Goal: Task Accomplishment & Management: Manage account settings

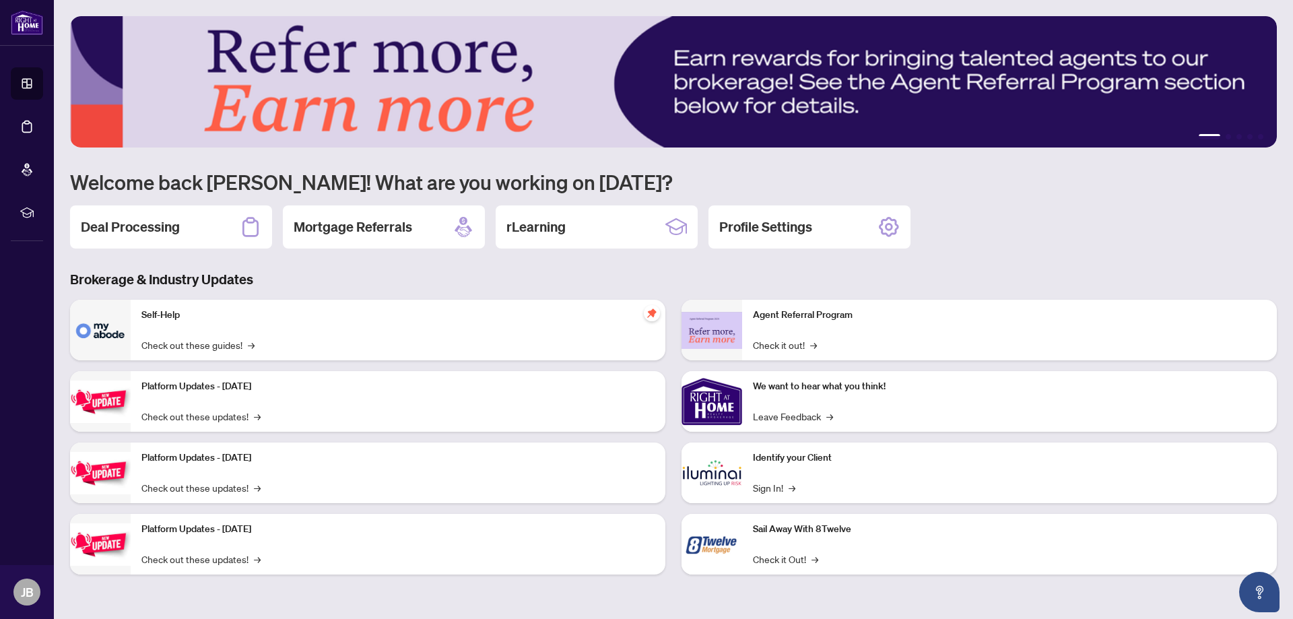
click at [316, 265] on div "1 2 3 4 5 Welcome back [PERSON_NAME]! What are you working on [DATE]? Deal Proc…" at bounding box center [673, 305] width 1207 height 579
click at [160, 341] on link "Check out these guides! →" at bounding box center [197, 344] width 113 height 15
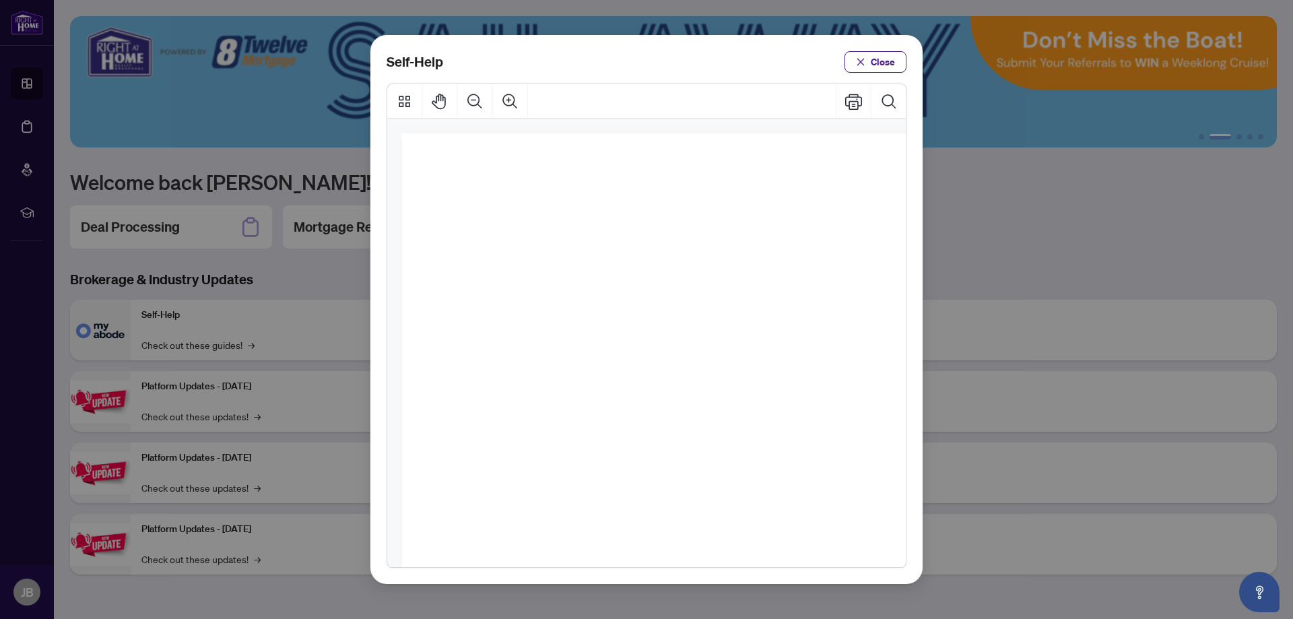
click at [616, 55] on div "Self-Help Close" at bounding box center [647, 62] width 520 height 22
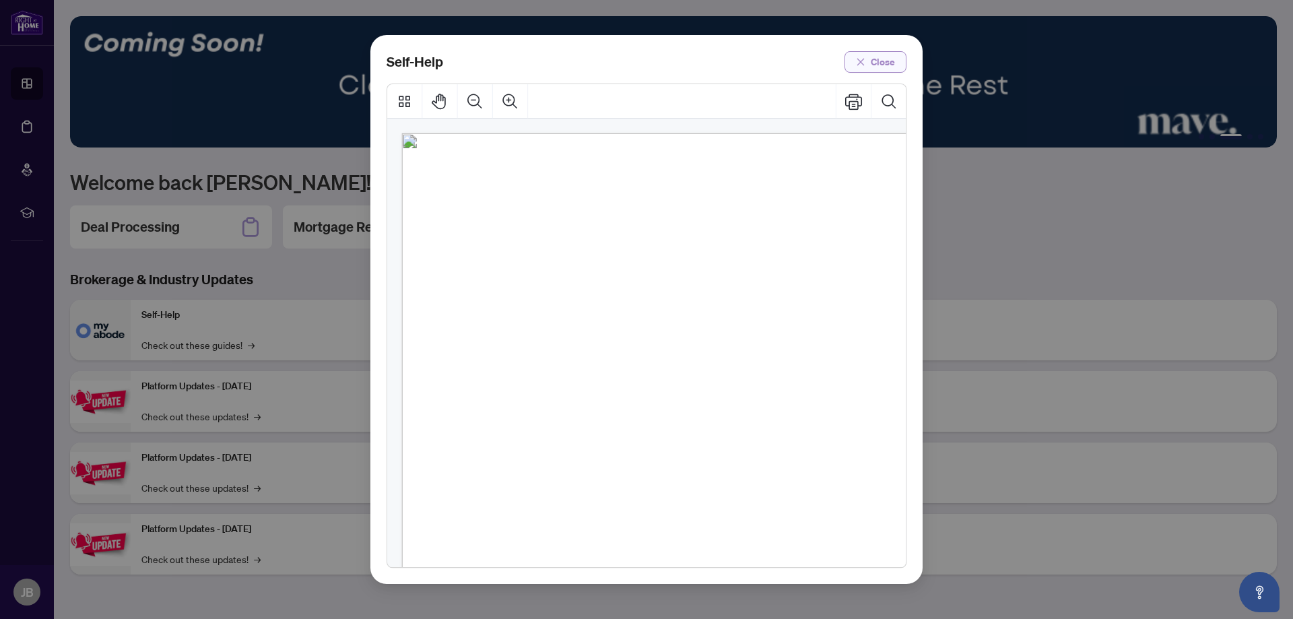
click at [868, 59] on button "Close" at bounding box center [876, 62] width 62 height 22
click at [868, 59] on div "Self-Help Close" at bounding box center [646, 309] width 1293 height 619
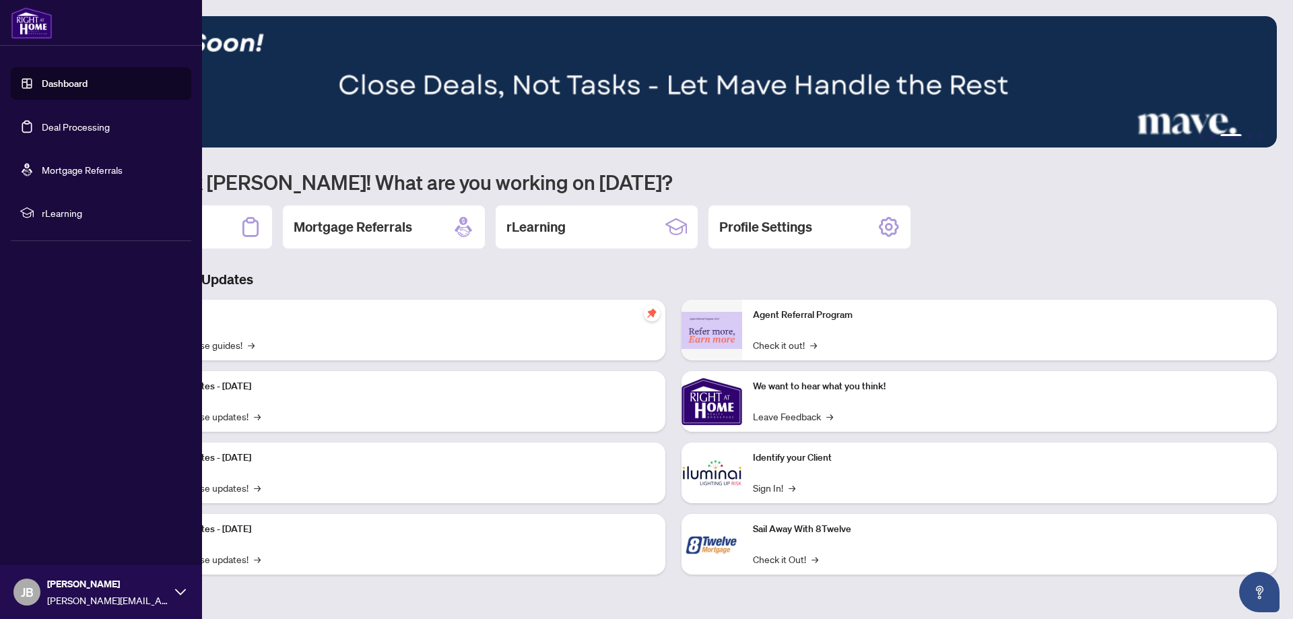
click at [78, 131] on link "Deal Processing" at bounding box center [76, 127] width 68 height 12
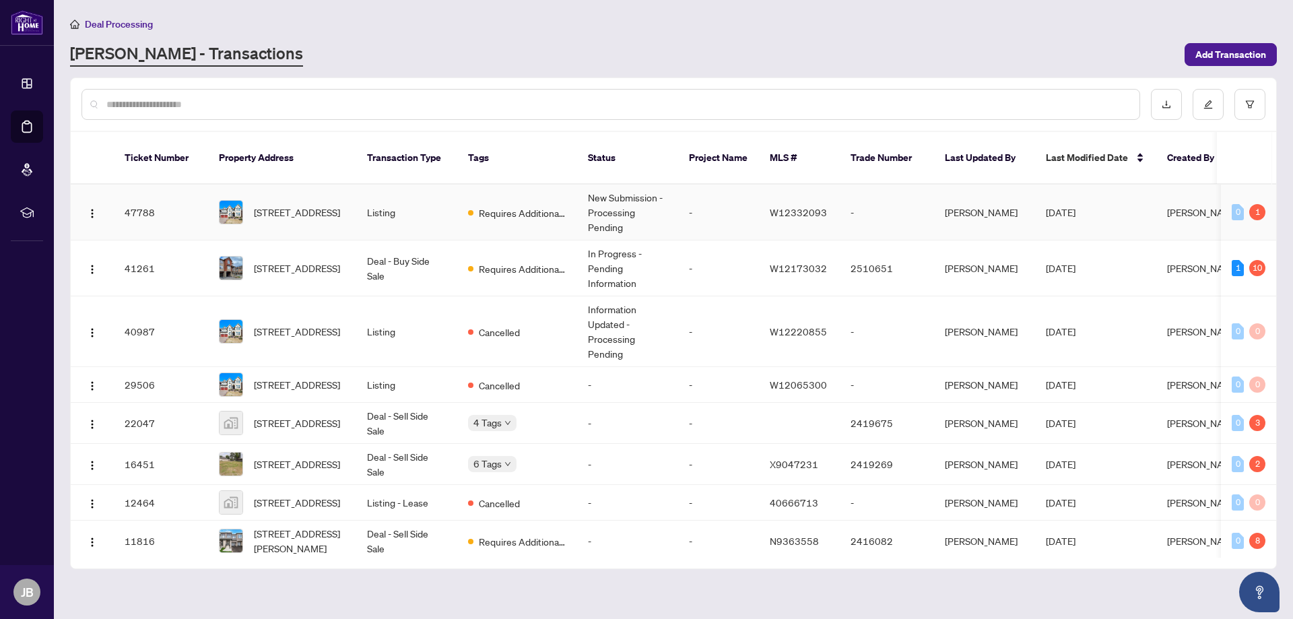
click at [672, 194] on td "New Submission - Processing Pending" at bounding box center [627, 213] width 101 height 56
click at [672, 194] on main "Deal Processing [PERSON_NAME] - Transactions Add Transaction Ticket Number Prop…" at bounding box center [673, 309] width 1239 height 619
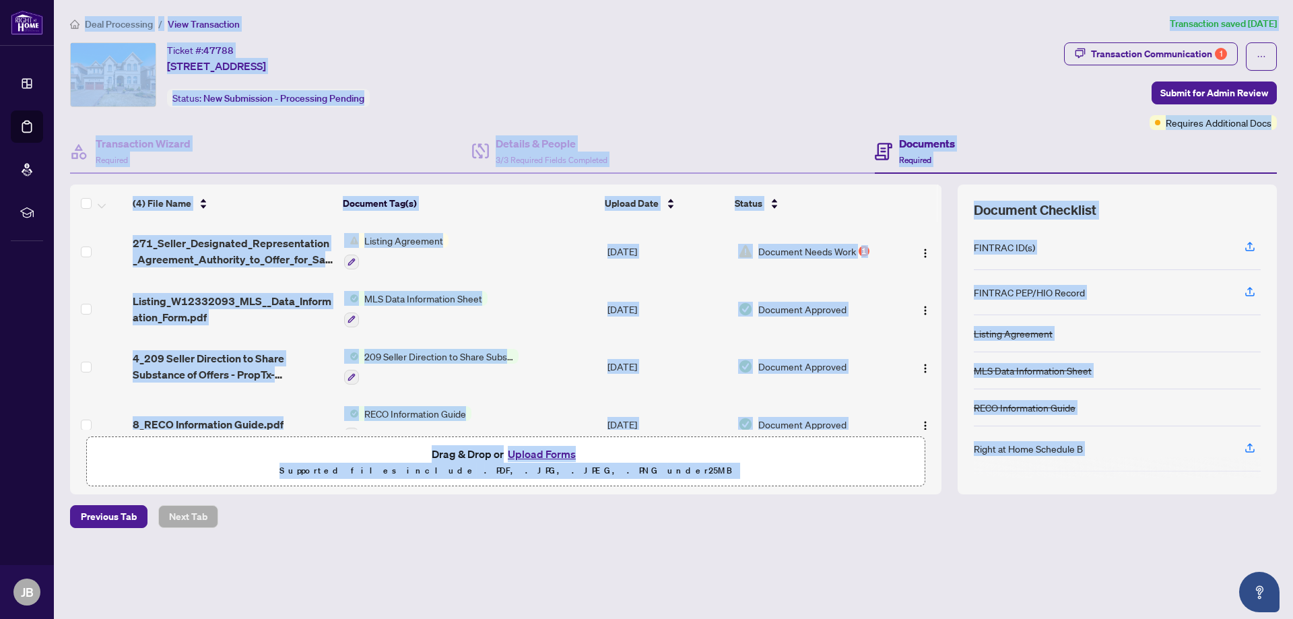
click at [569, 529] on div "Deal Processing / View Transaction Transaction saved [DATE] Ticket #: 47788 [ST…" at bounding box center [674, 295] width 1218 height 559
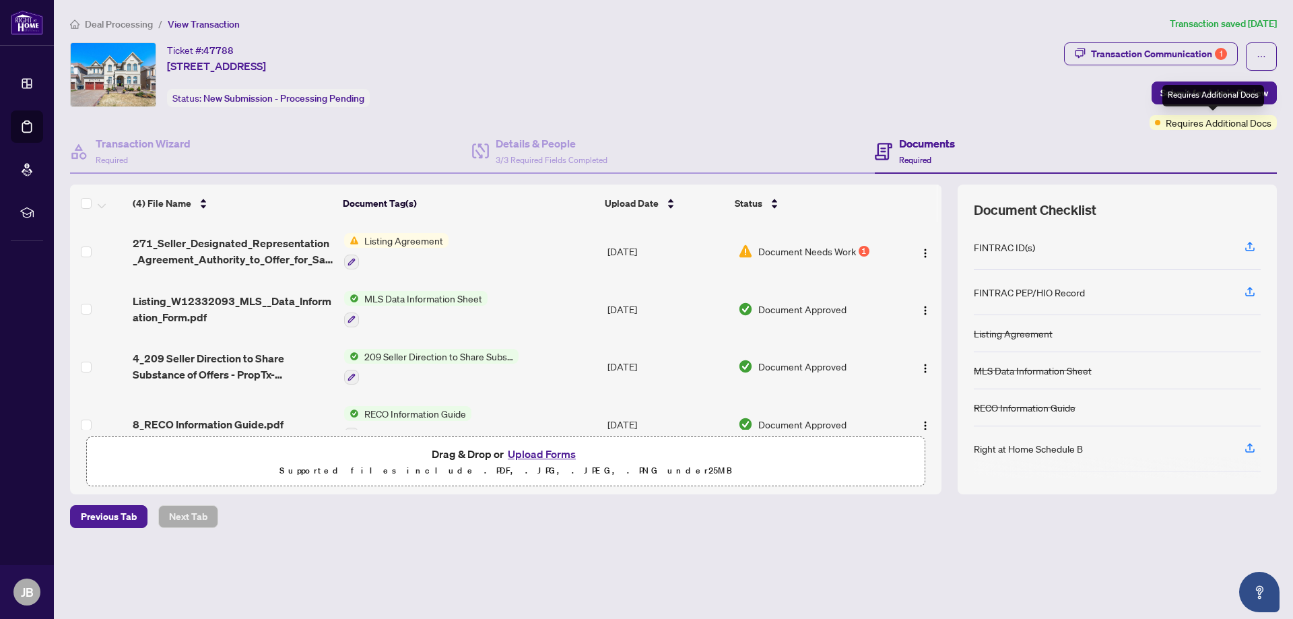
click at [1177, 120] on span "Requires Additional Docs" at bounding box center [1219, 122] width 106 height 15
click at [859, 252] on div "1" at bounding box center [864, 251] width 11 height 11
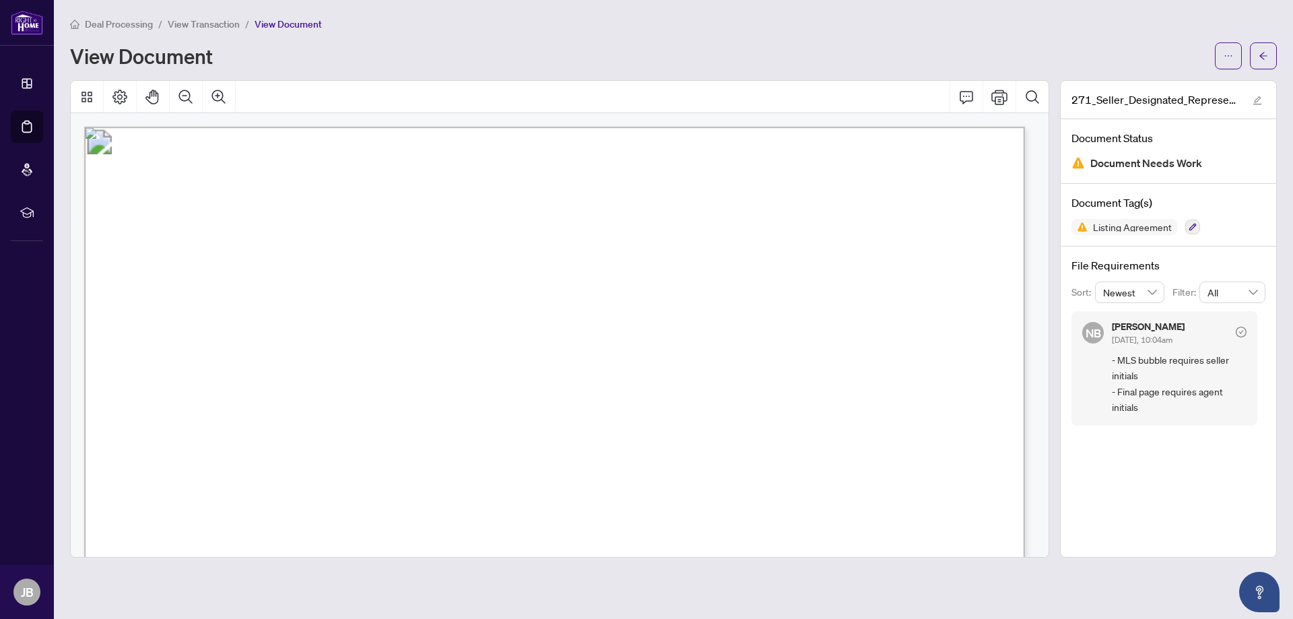
click at [841, 45] on div "View Document" at bounding box center [638, 56] width 1137 height 22
click at [1268, 52] on icon "arrow-left" at bounding box center [1263, 55] width 9 height 9
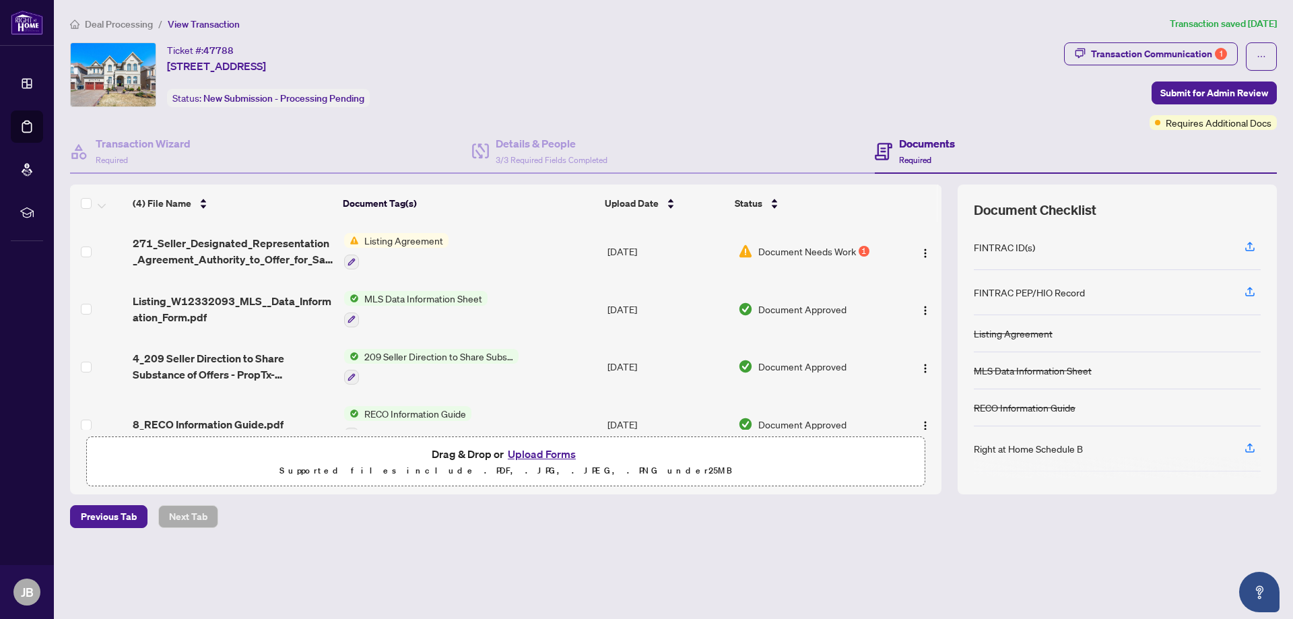
click at [758, 51] on div "Ticket #: 47788 [STREET_ADDRESS] Status: New Submission - Processing Pending" at bounding box center [564, 74] width 989 height 65
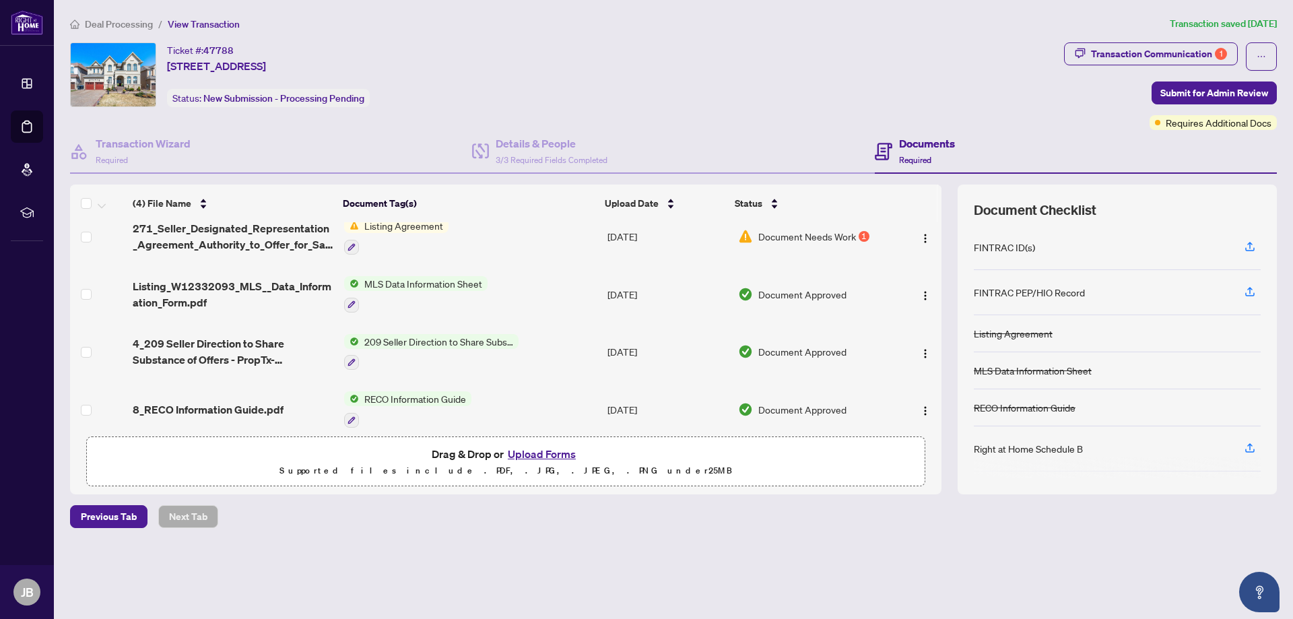
scroll to position [27, 0]
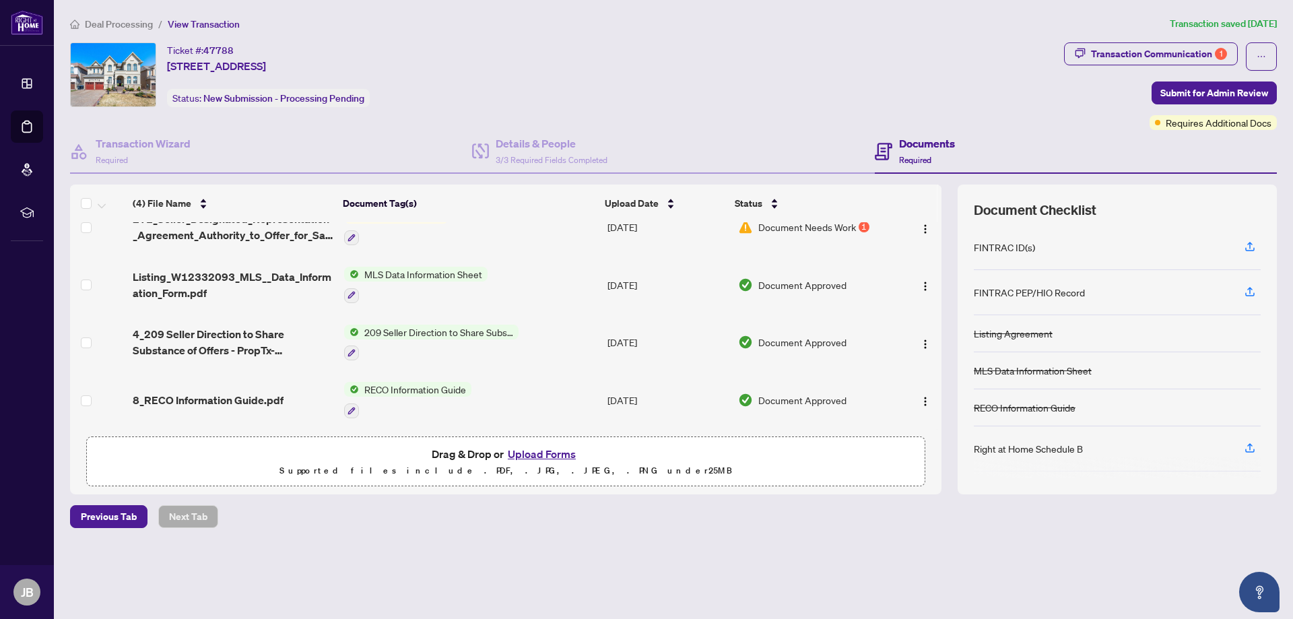
click at [119, 18] on span "Deal Processing" at bounding box center [119, 24] width 68 height 12
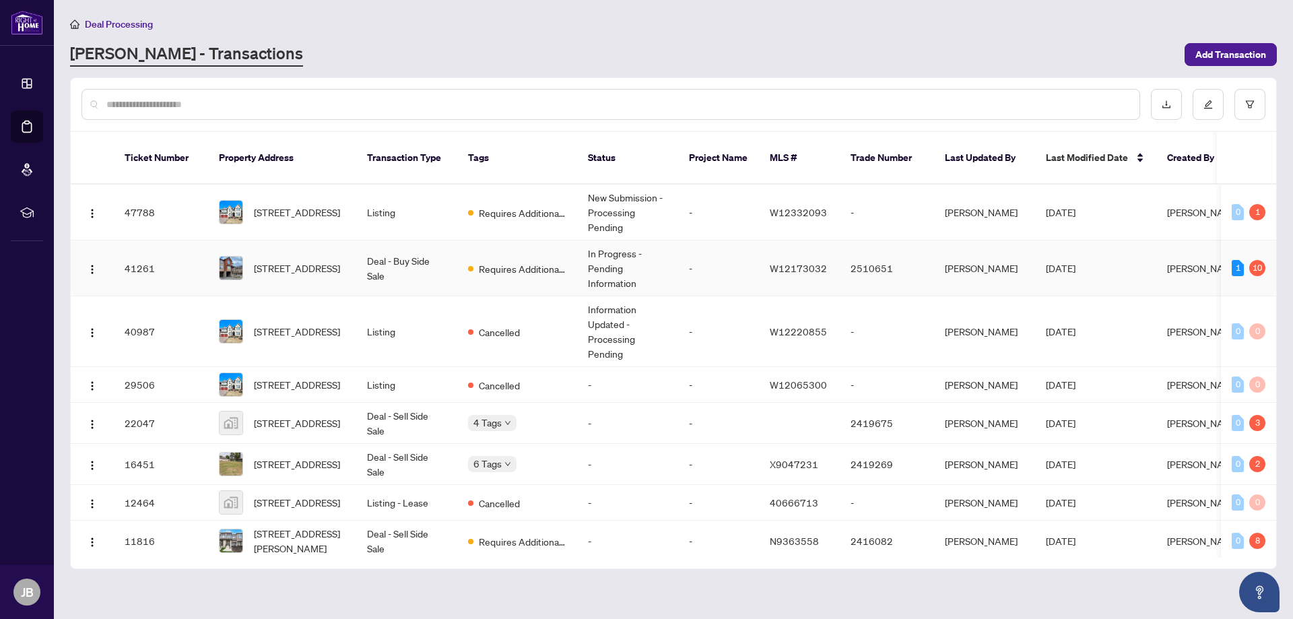
click at [654, 260] on td "In Progress - Pending Information" at bounding box center [627, 268] width 101 height 56
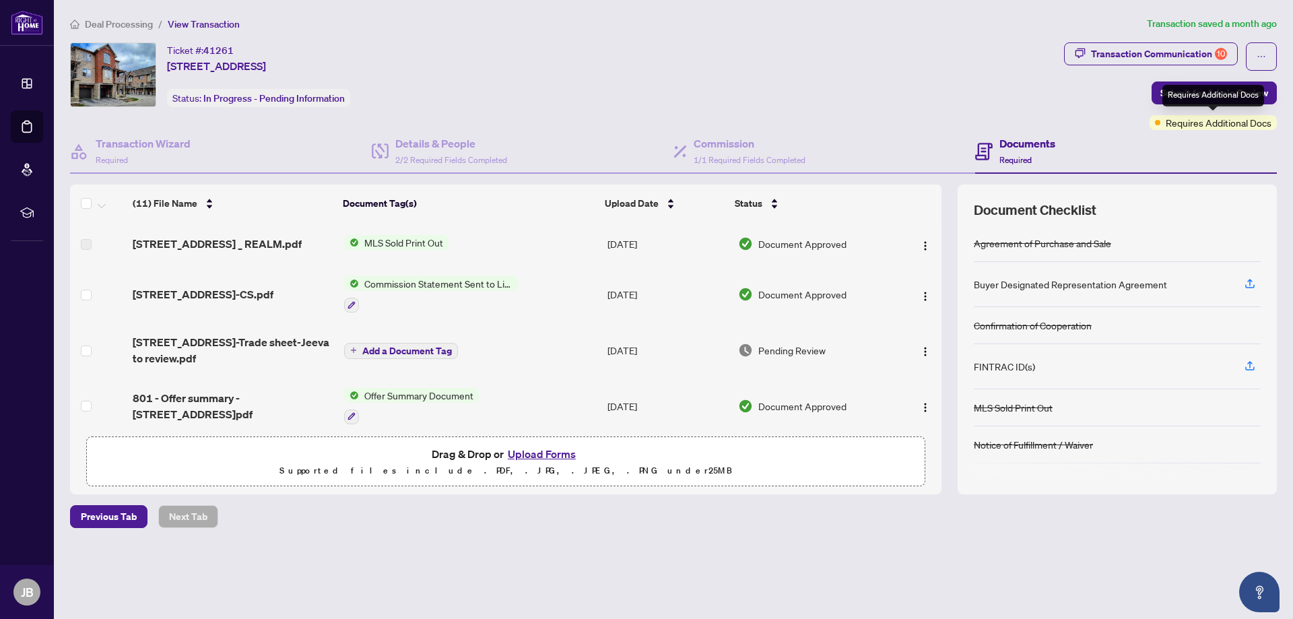
click at [1208, 119] on span "Requires Additional Docs" at bounding box center [1219, 122] width 106 height 15
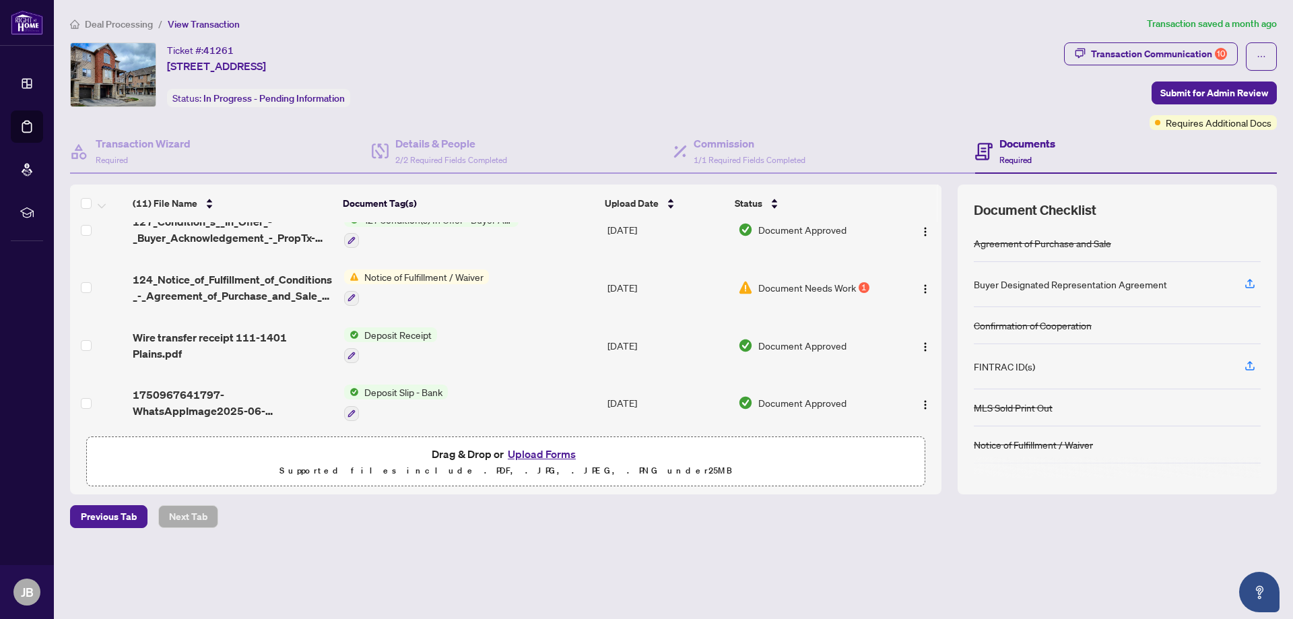
scroll to position [411, 0]
click at [830, 284] on span "Document Needs Work" at bounding box center [807, 284] width 98 height 15
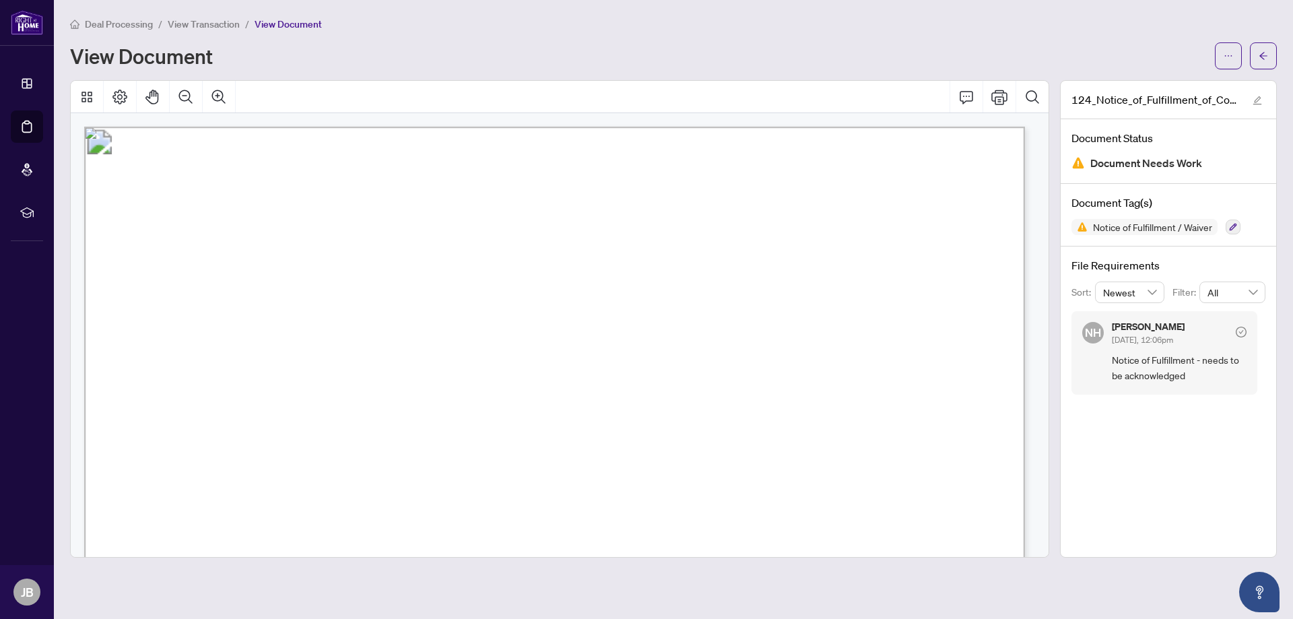
drag, startPoint x: 365, startPoint y: 188, endPoint x: 779, endPoint y: 191, distance: 414.2
click at [777, 191] on span "Notice of Fulfillment of Condition(s)" at bounding box center [569, 190] width 414 height 32
click at [1143, 428] on div "124_Notice_of_Fulfillment_of_Conditions_-_Agreement_of_Purchase_and_Sale_-_A_-_…" at bounding box center [1168, 319] width 217 height 478
click at [224, 26] on span "View Transaction" at bounding box center [204, 24] width 72 height 12
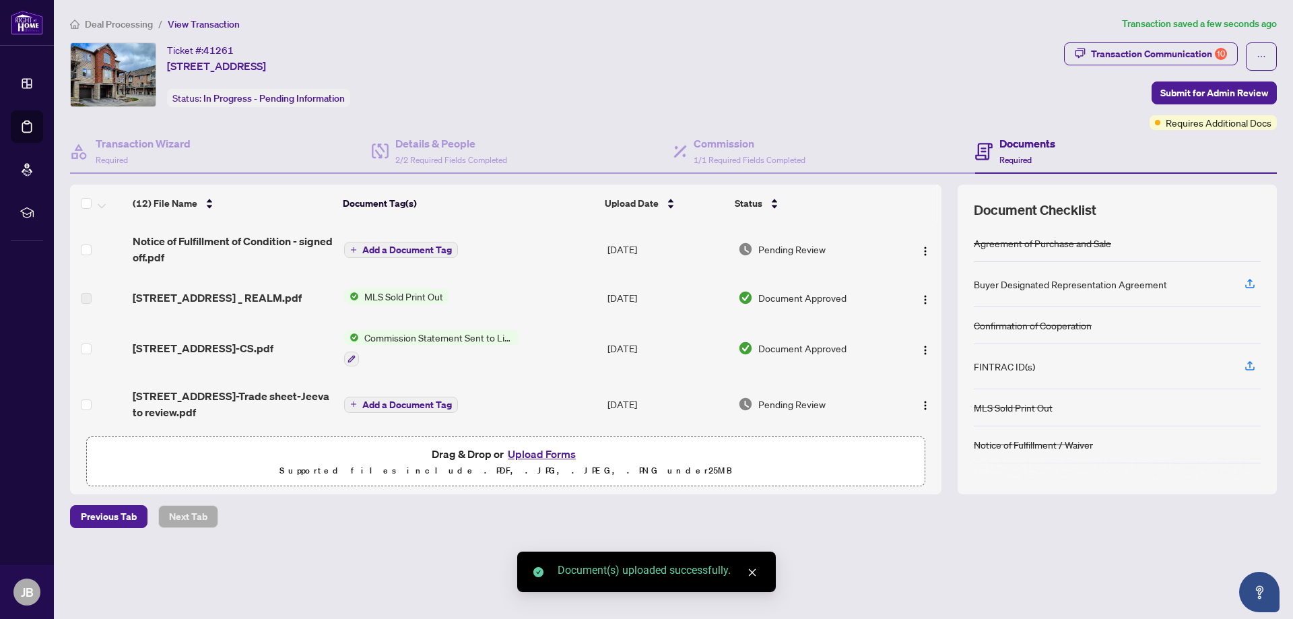
click at [424, 249] on span "Add a Document Tag" at bounding box center [407, 249] width 90 height 9
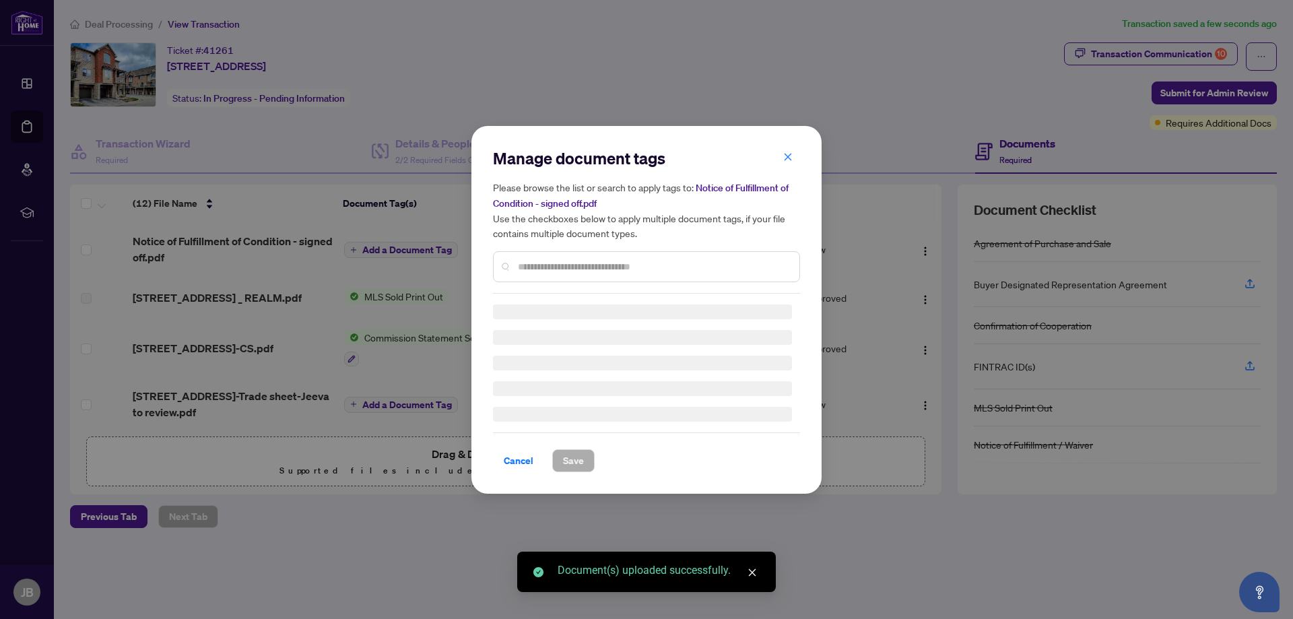
click at [565, 266] on div "Manage document tags Please browse the list or search to apply tags to: Notice …" at bounding box center [646, 220] width 307 height 146
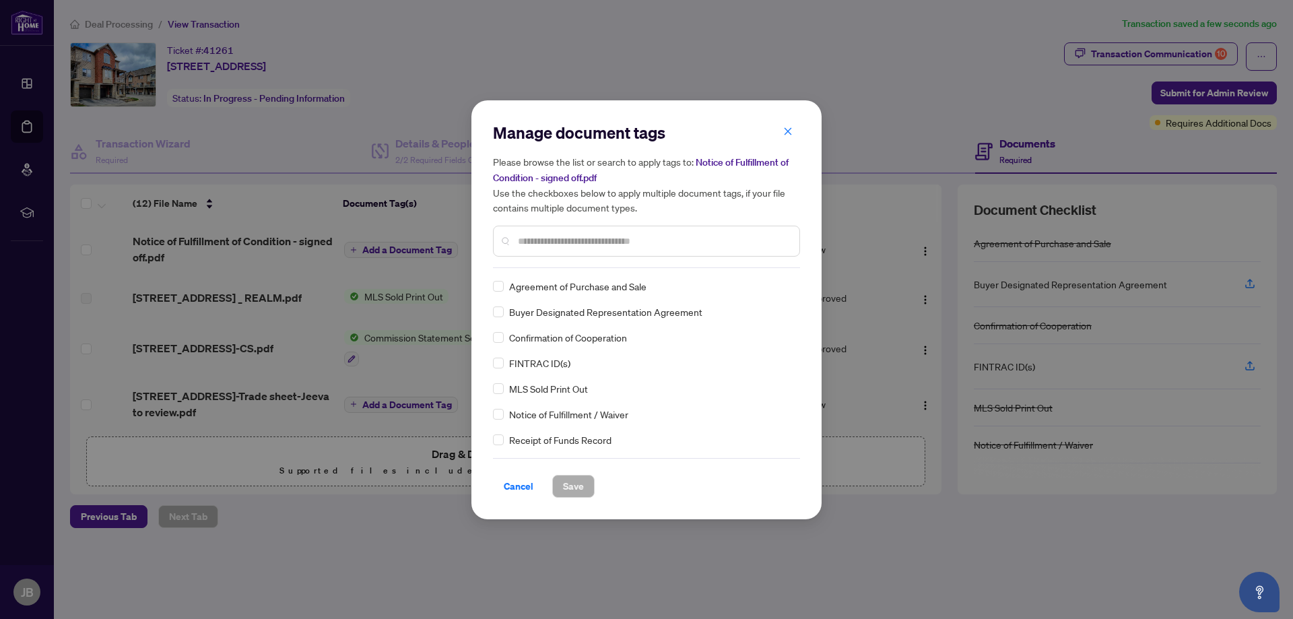
click at [596, 236] on input "text" at bounding box center [653, 241] width 271 height 15
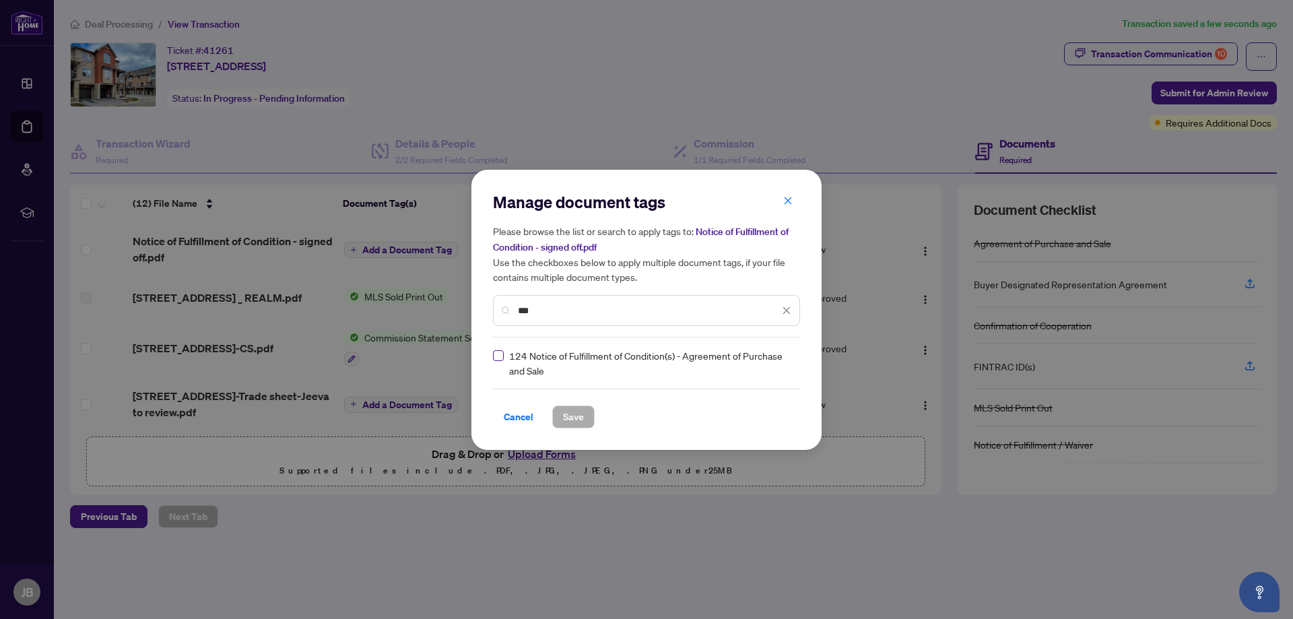
type input "***"
click at [569, 416] on span "Save" at bounding box center [573, 417] width 21 height 22
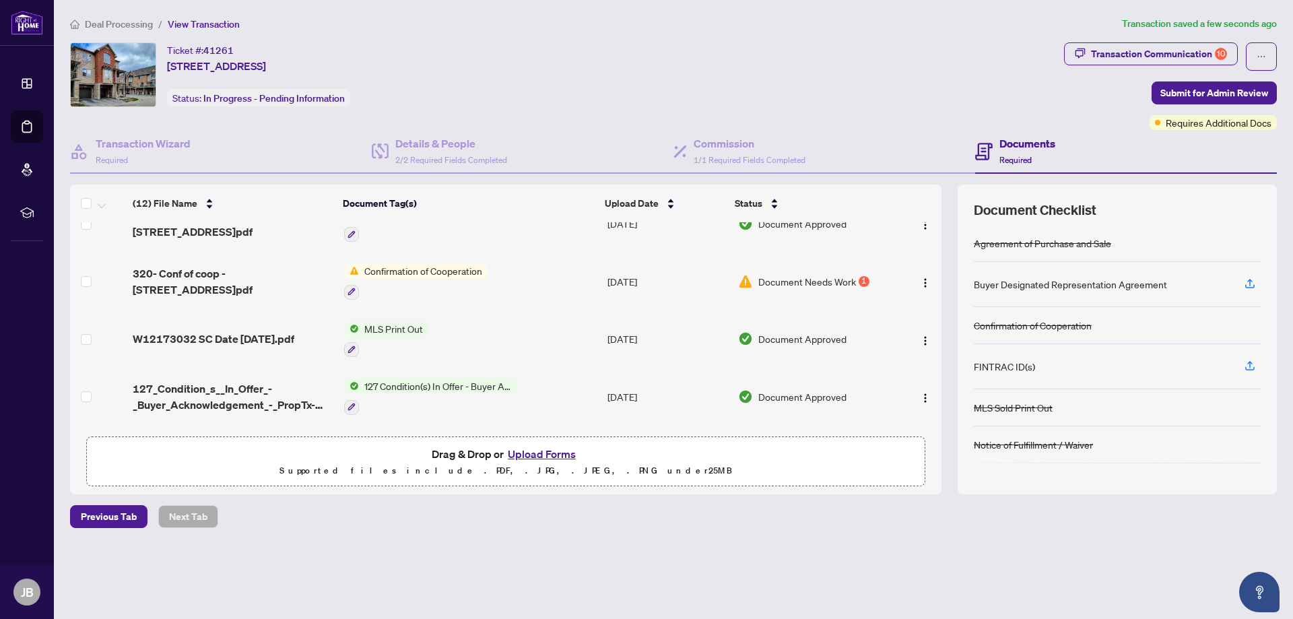
scroll to position [293, 0]
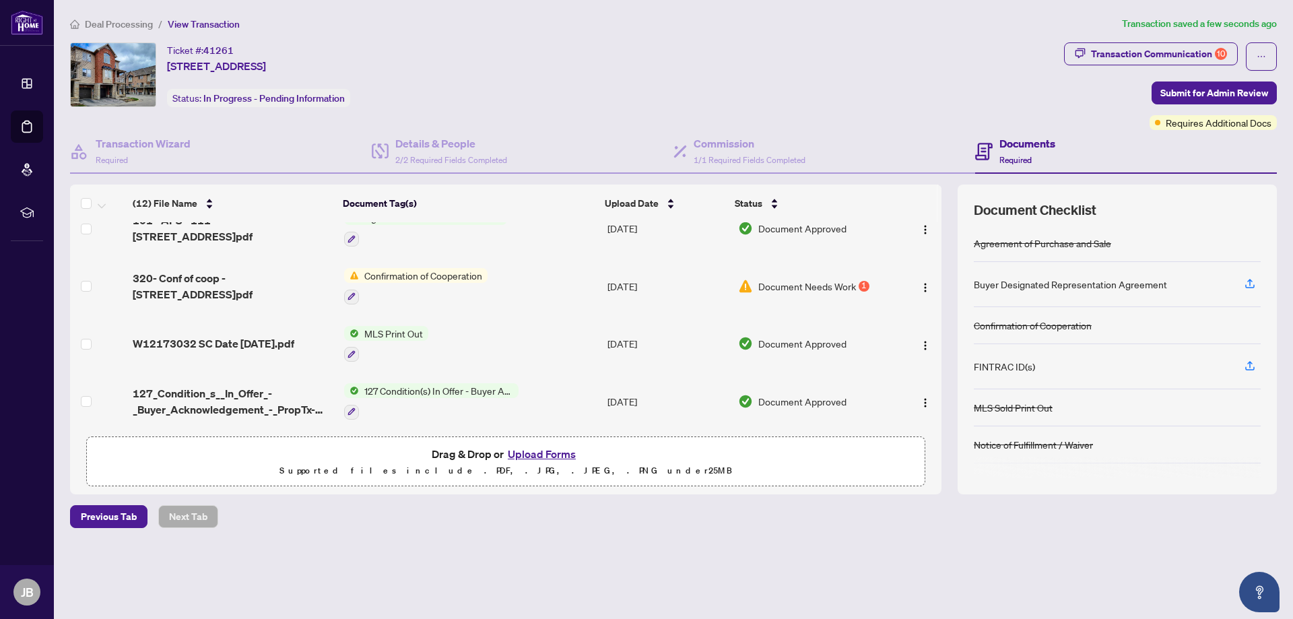
click at [834, 284] on span "Document Needs Work" at bounding box center [807, 286] width 98 height 15
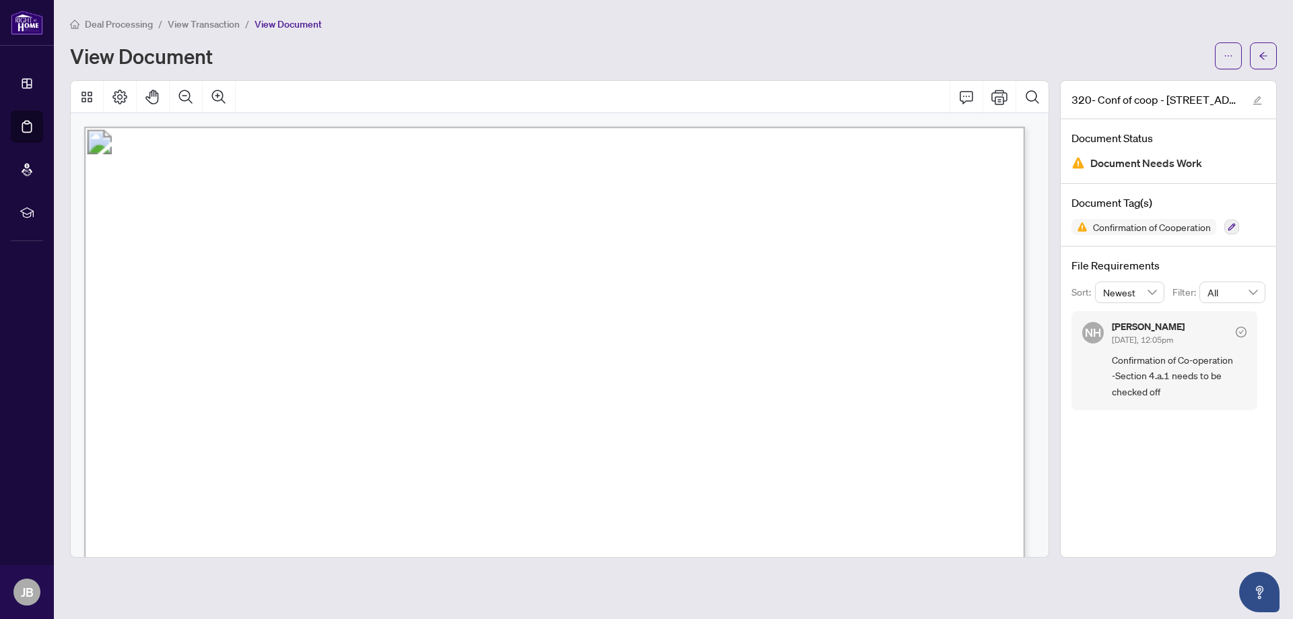
click at [1053, 570] on main "Deal Processing / View Transaction / View Document View Document 320- Conf of c…" at bounding box center [673, 309] width 1239 height 619
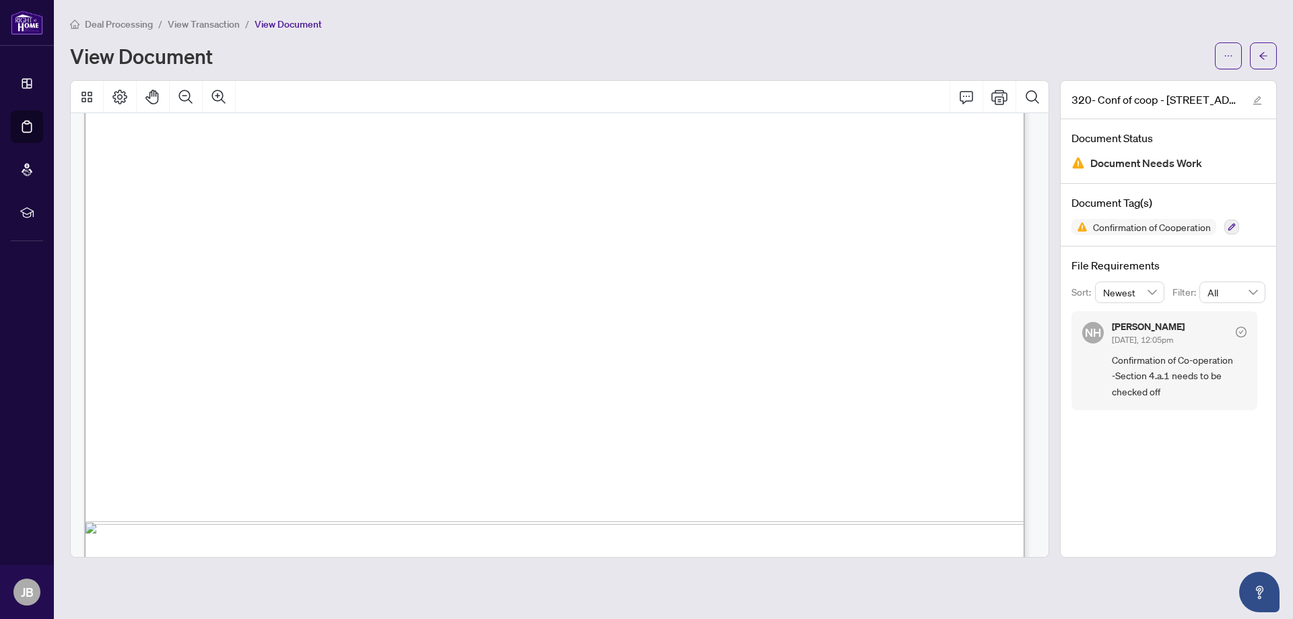
scroll to position [612, 0]
click at [1054, 273] on div at bounding box center [560, 319] width 990 height 478
click at [412, 40] on div "Deal Processing / View Transaction / View Document View Document" at bounding box center [673, 42] width 1207 height 53
click at [1261, 56] on icon "arrow-left" at bounding box center [1263, 55] width 8 height 7
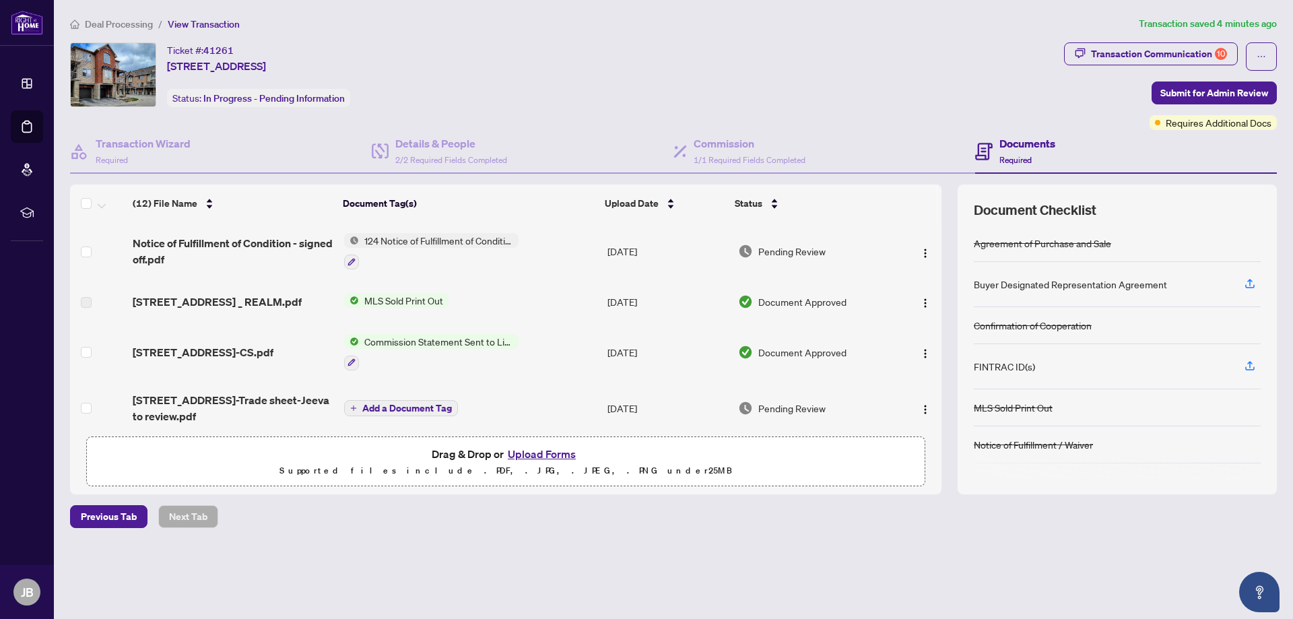
click at [858, 550] on div "Deal Processing / View Transaction Transaction saved 4 minutes ago Ticket #: 41…" at bounding box center [674, 295] width 1218 height 559
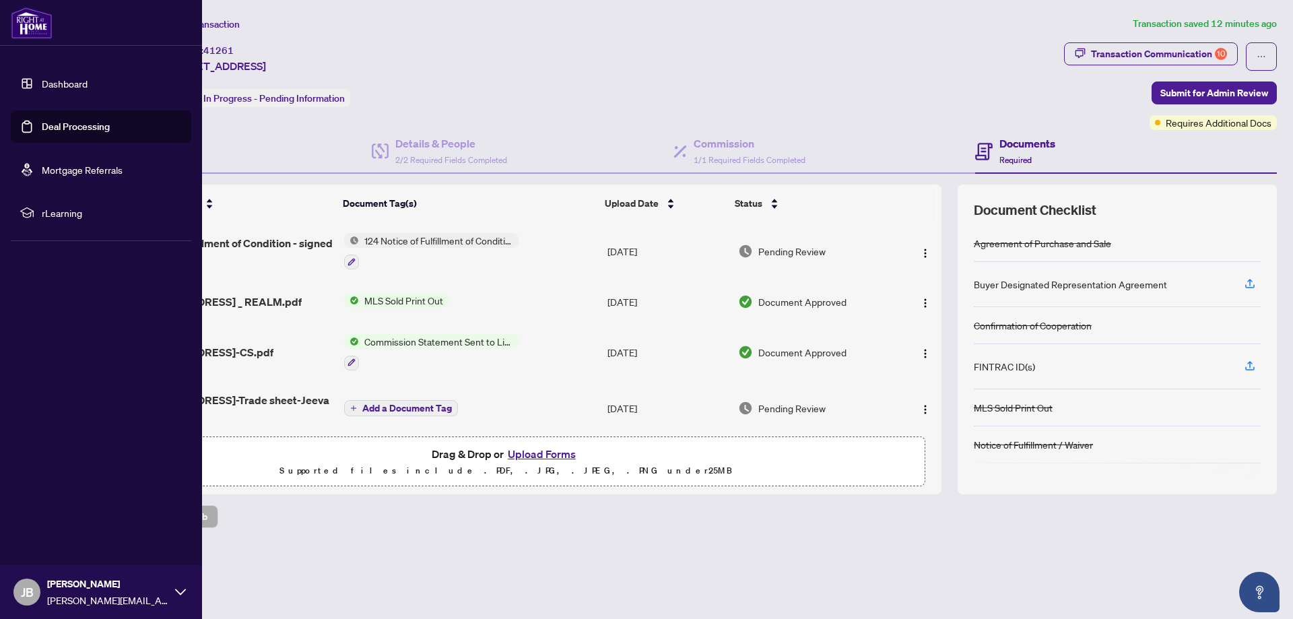
click at [42, 84] on link "Dashboard" at bounding box center [65, 83] width 46 height 12
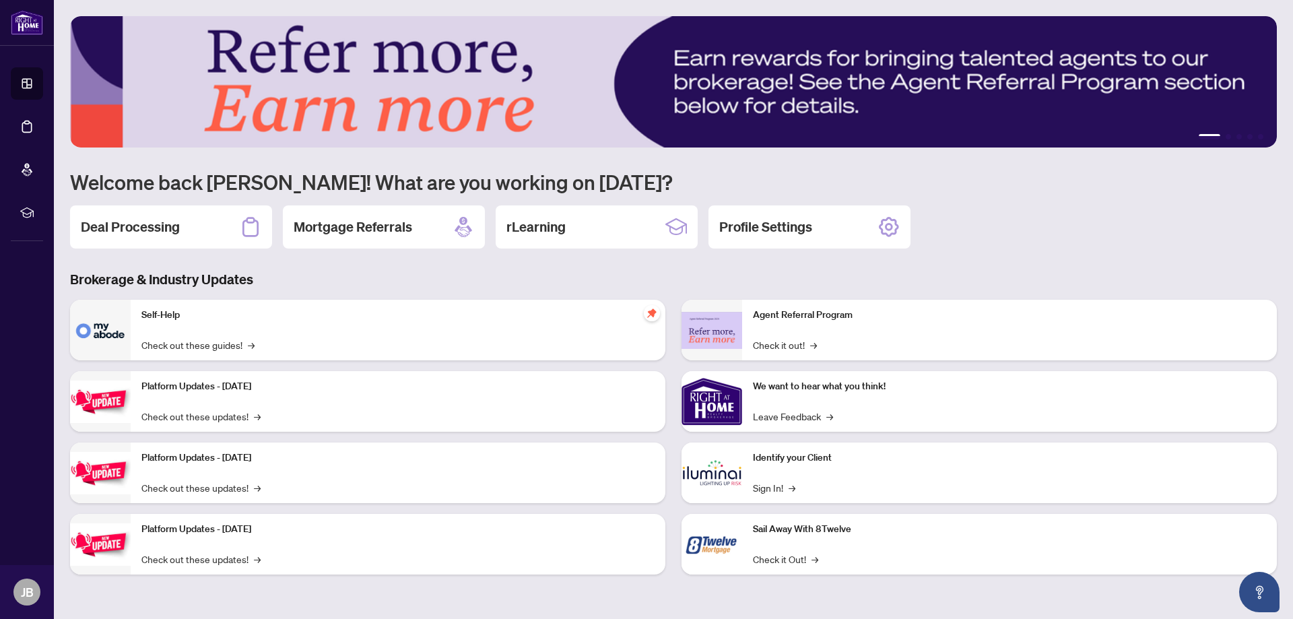
click at [165, 312] on p "Self-Help" at bounding box center [397, 315] width 513 height 15
click at [171, 347] on link "Check out these guides! →" at bounding box center [197, 344] width 113 height 15
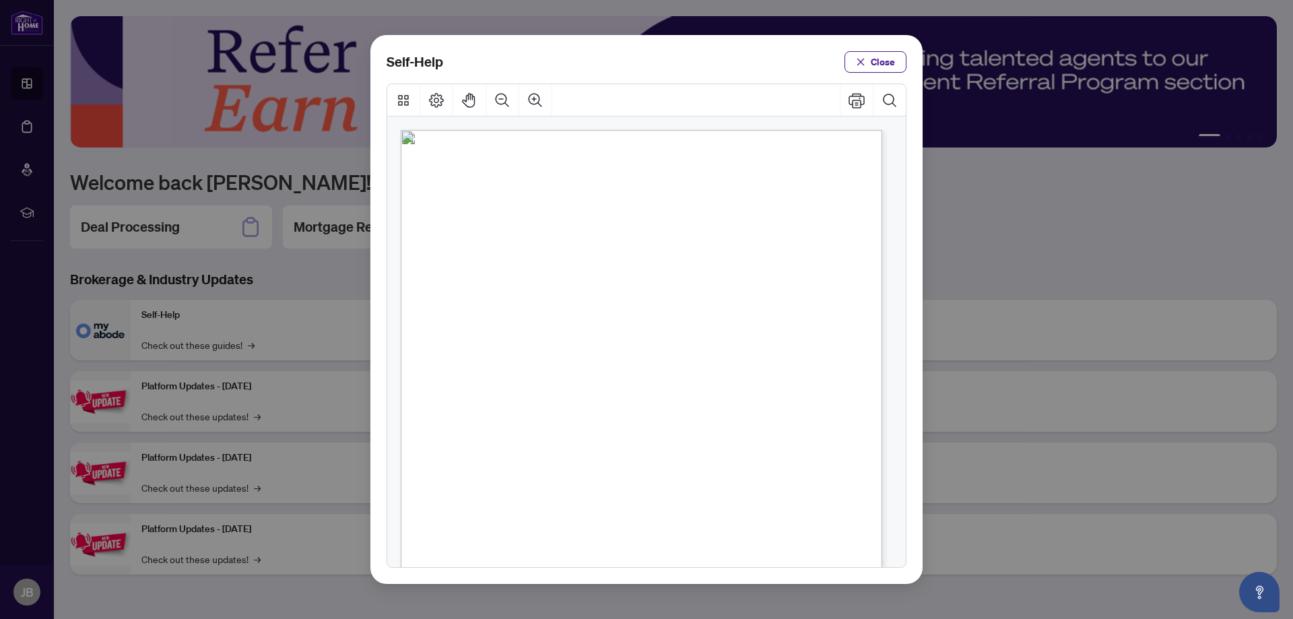
click at [654, 290] on span ")" at bounding box center [652, 296] width 3 height 13
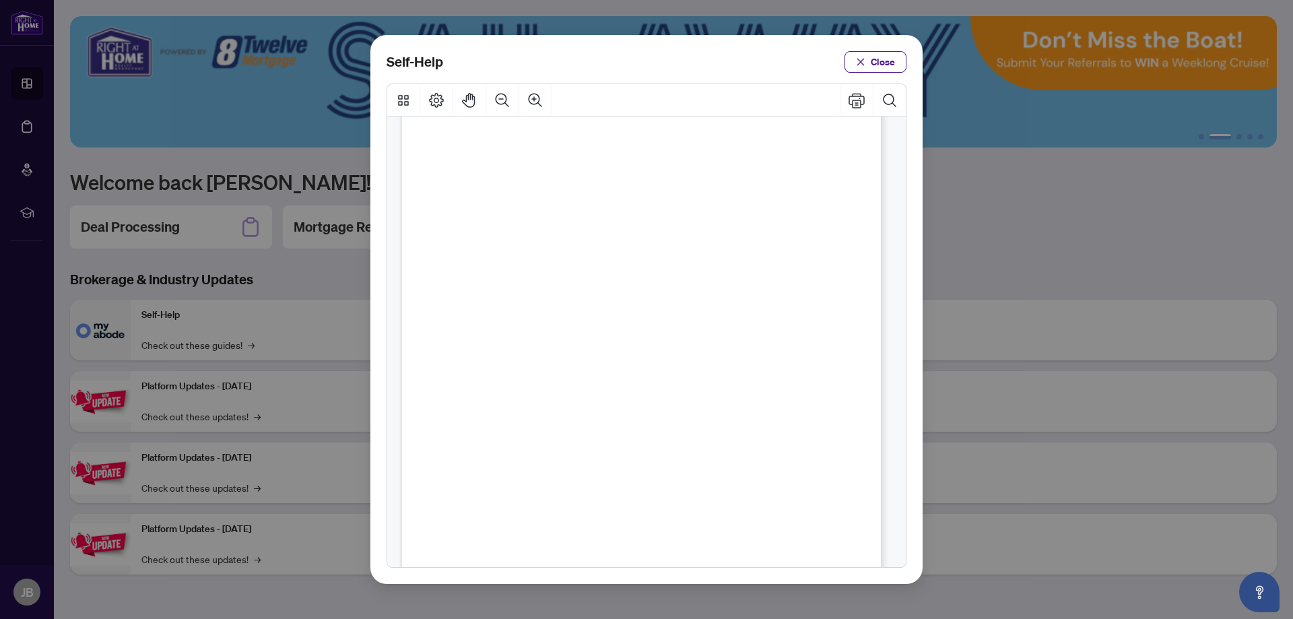
scroll to position [135, 0]
click at [663, 290] on span ")" at bounding box center [662, 283] width 3 height 13
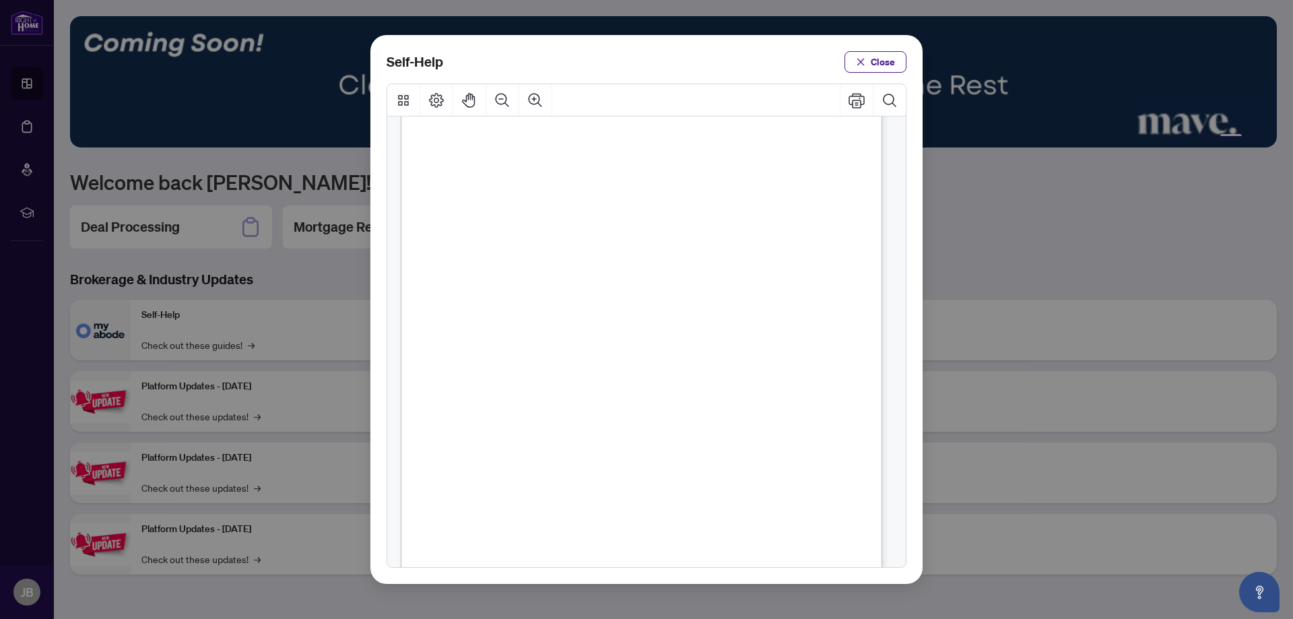
scroll to position [0, 0]
click at [892, 100] on icon "Search Document" at bounding box center [890, 100] width 16 height 16
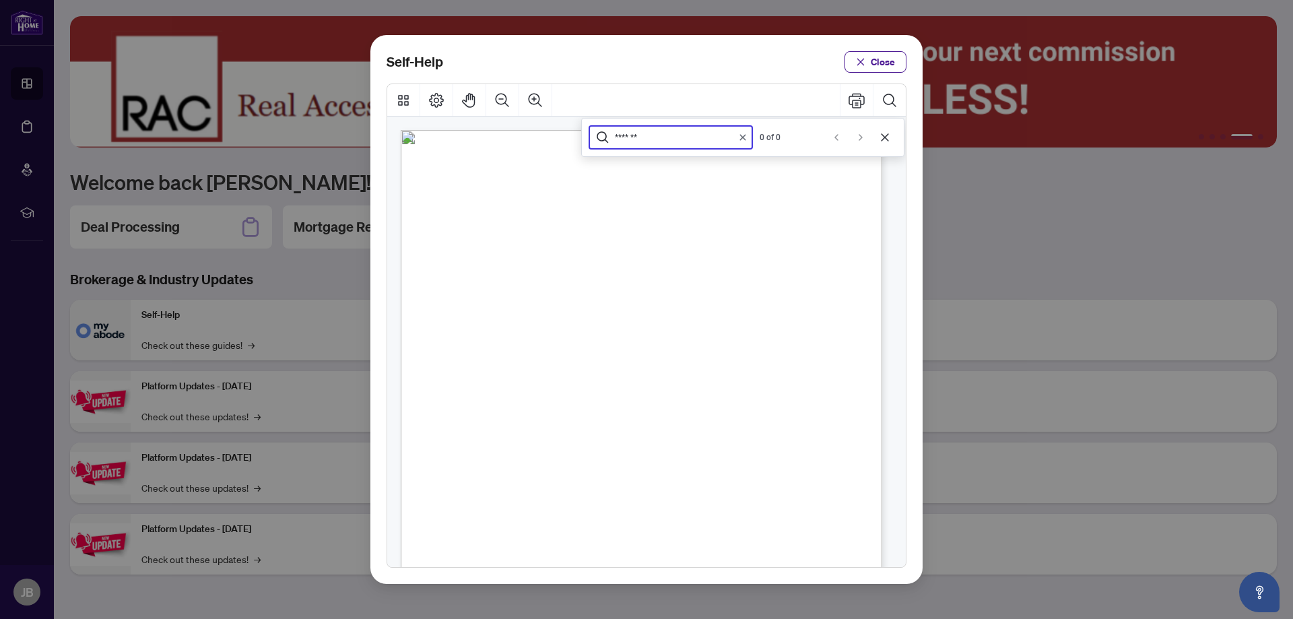
type input "*******"
click at [744, 134] on icon "Clear search" at bounding box center [743, 137] width 8 height 8
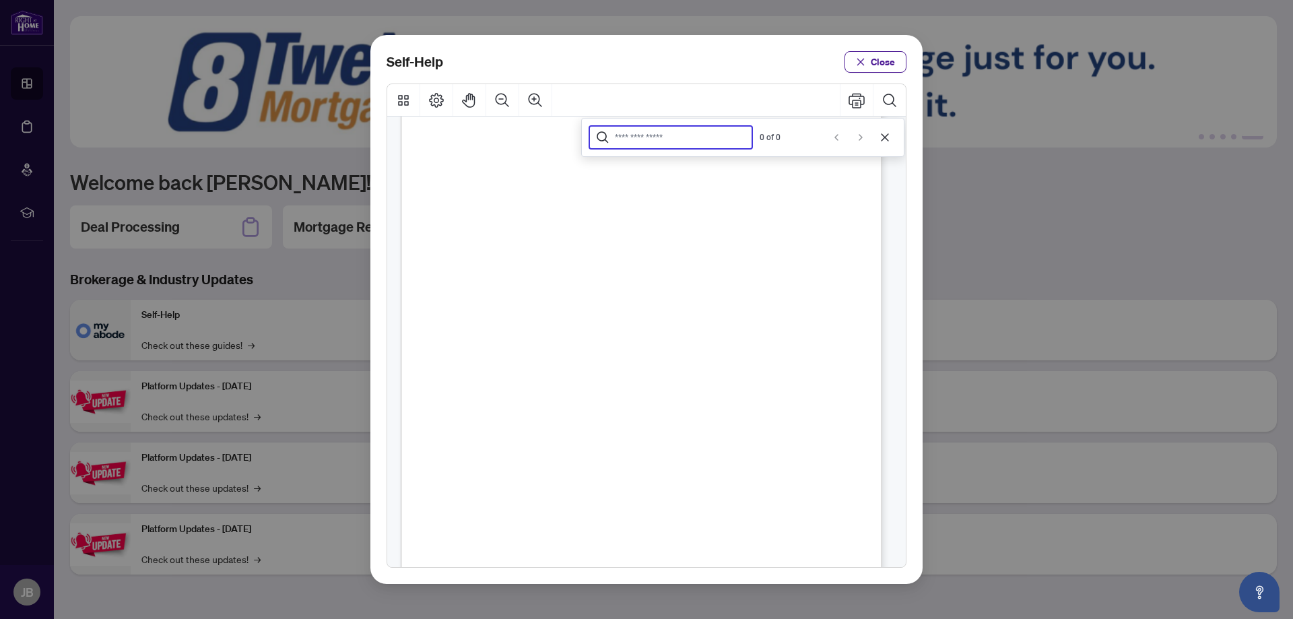
scroll to position [202, 0]
click at [783, 382] on div "● How to Apply and Reset Filters ( PDF ) ● How to Archive a Document ( PDF ) ● …" at bounding box center [682, 292] width 562 height 728
click at [683, 459] on span ")" at bounding box center [681, 461] width 3 height 13
click at [875, 58] on span "Close" at bounding box center [883, 62] width 24 height 22
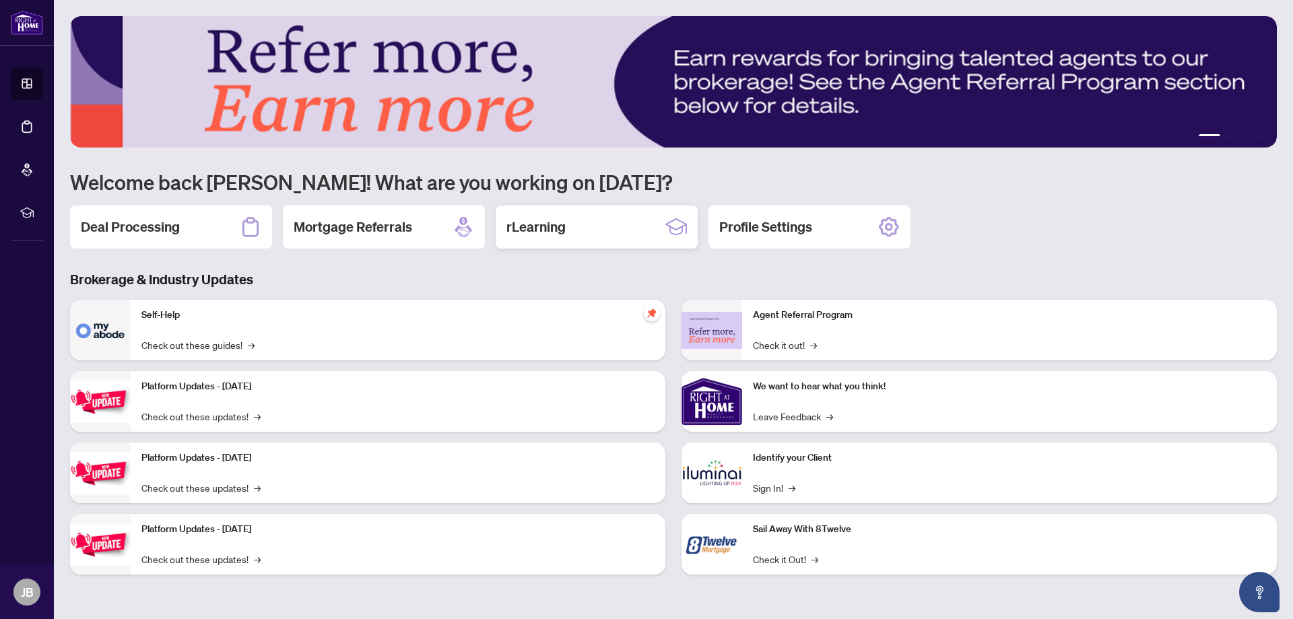
click at [558, 228] on h2 "rLearning" at bounding box center [535, 227] width 59 height 19
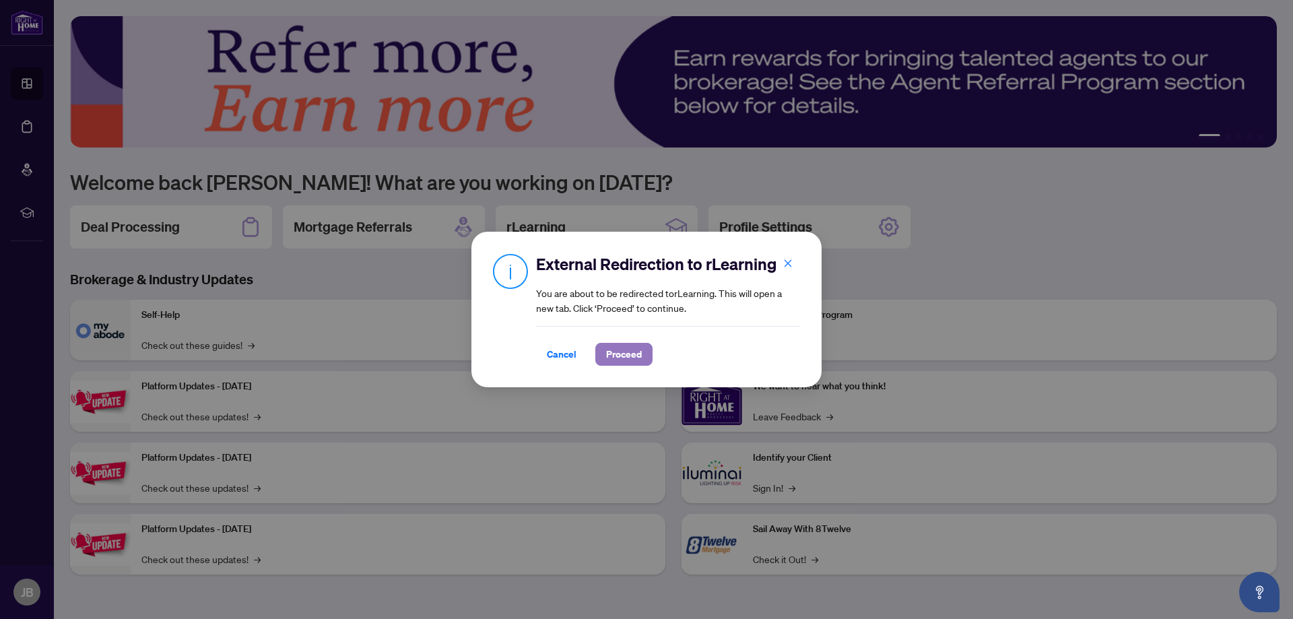
click at [634, 357] on span "Proceed" at bounding box center [624, 354] width 36 height 22
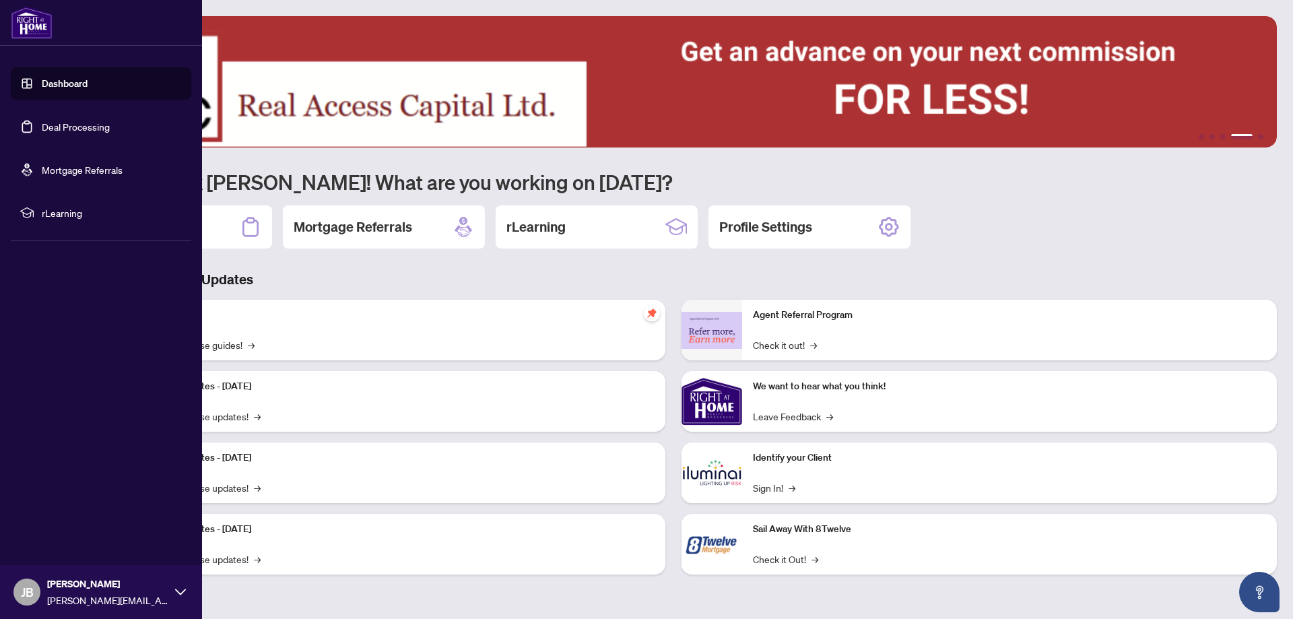
click at [63, 127] on link "Deal Processing" at bounding box center [76, 127] width 68 height 12
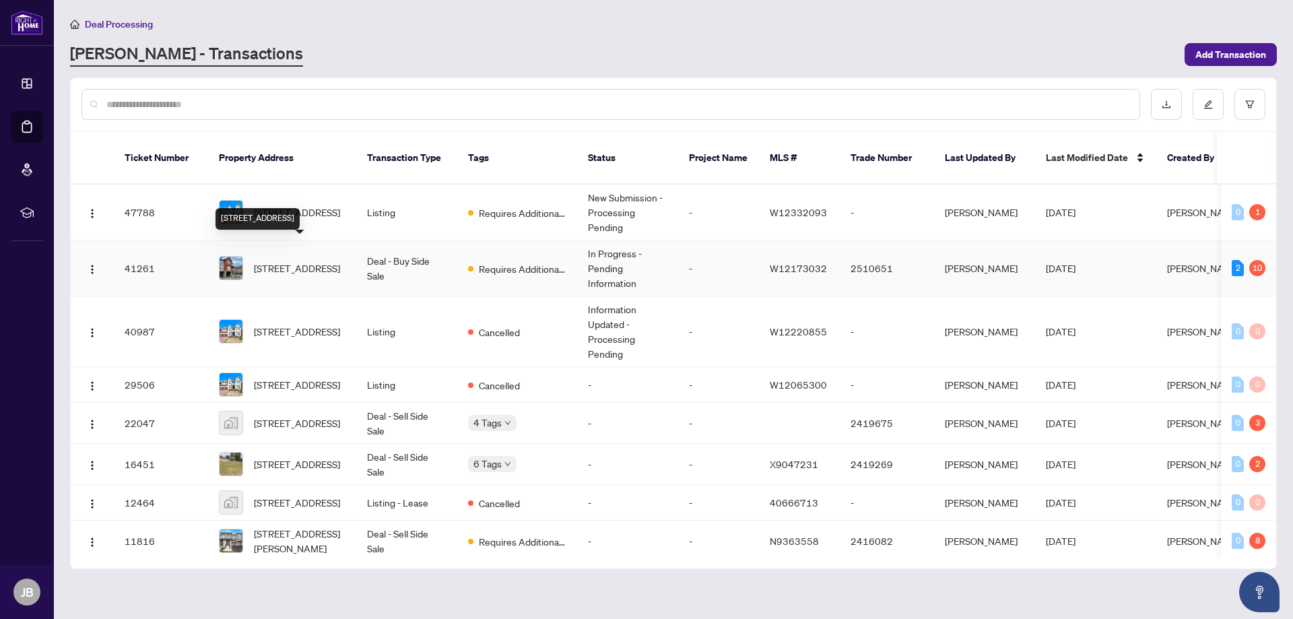
click at [304, 261] on span "[STREET_ADDRESS]" at bounding box center [297, 268] width 86 height 15
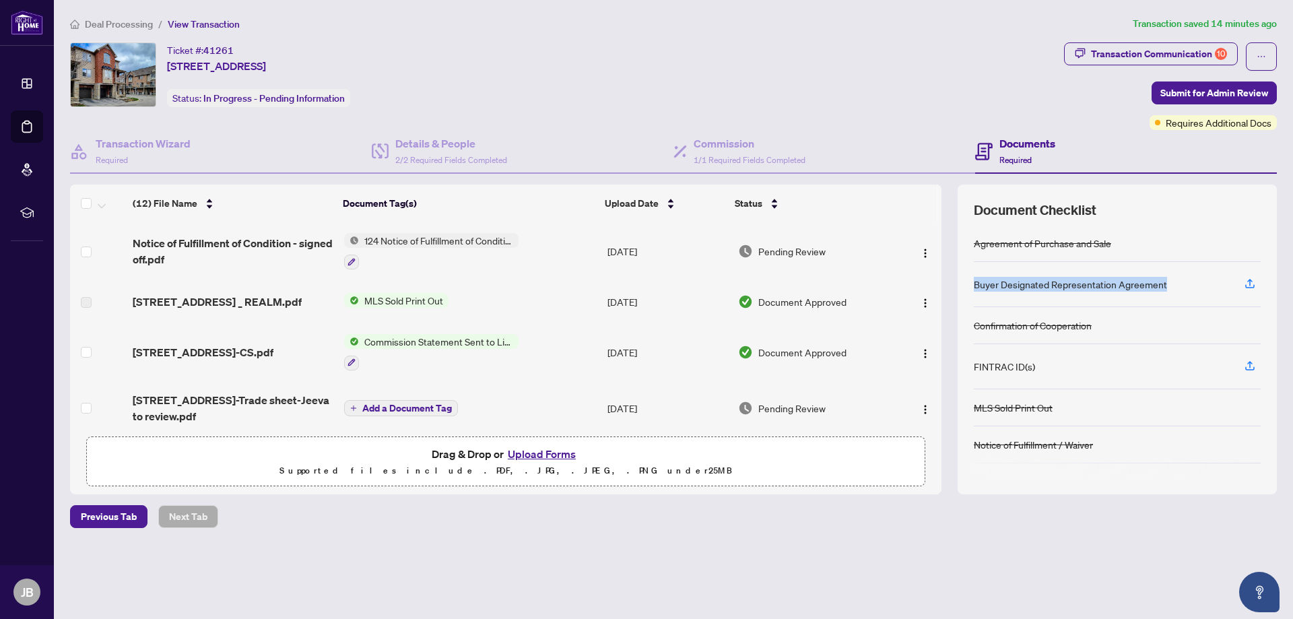
drag, startPoint x: 1178, startPoint y: 282, endPoint x: 973, endPoint y: 286, distance: 205.4
click at [973, 286] on div "Document Checklist Agreement of Purchase and Sale Buyer Designated Representati…" at bounding box center [1117, 340] width 319 height 310
copy div "Buyer Designated Representation Agreement"
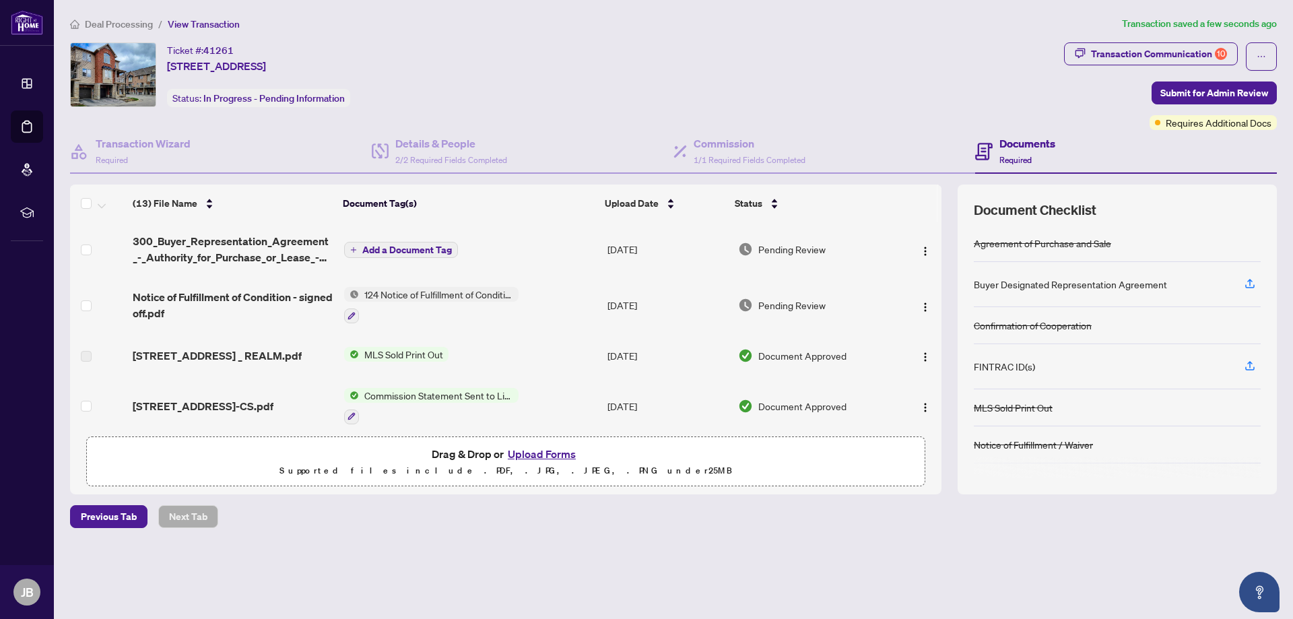
click at [419, 245] on span "Add a Document Tag" at bounding box center [407, 249] width 90 height 9
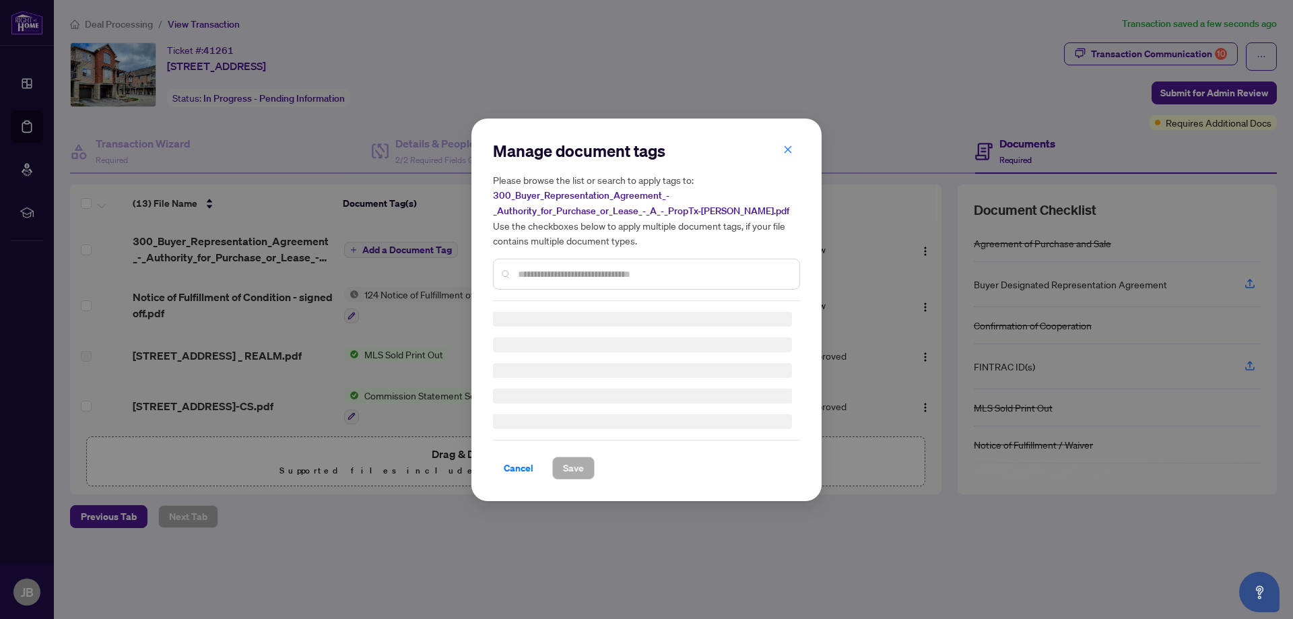
click at [534, 268] on div "Manage document tags Please browse the list or search to apply tags to: 300_Buy…" at bounding box center [646, 220] width 307 height 161
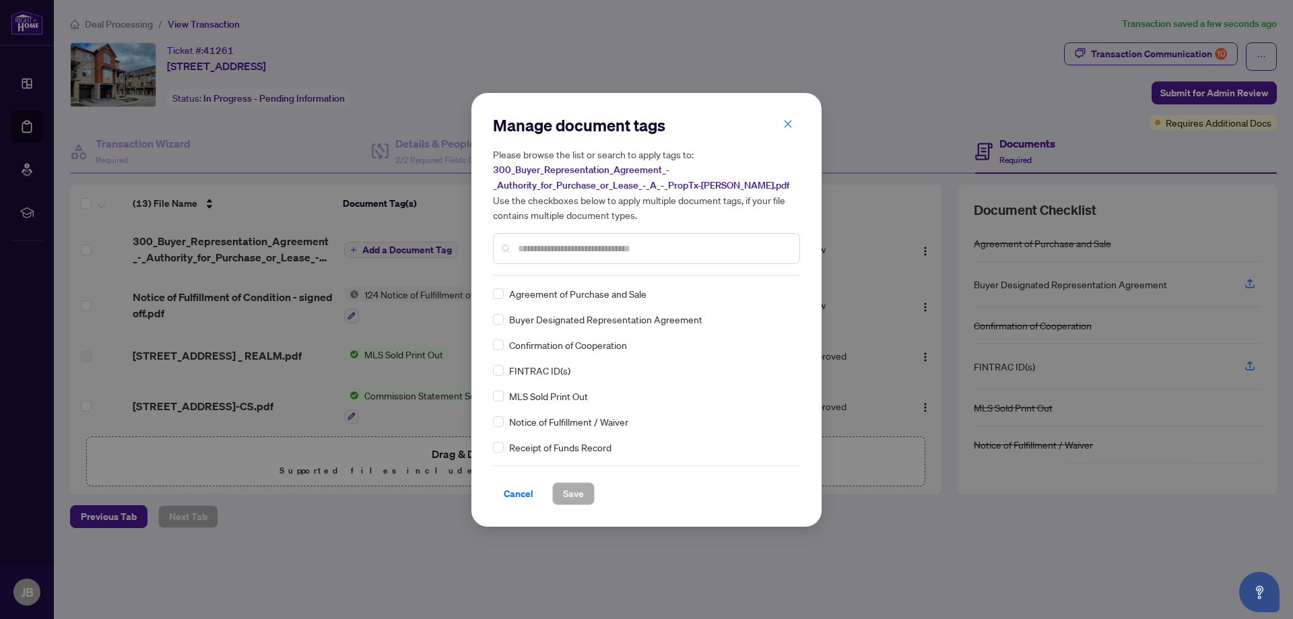
click at [588, 252] on input "text" at bounding box center [653, 248] width 271 height 15
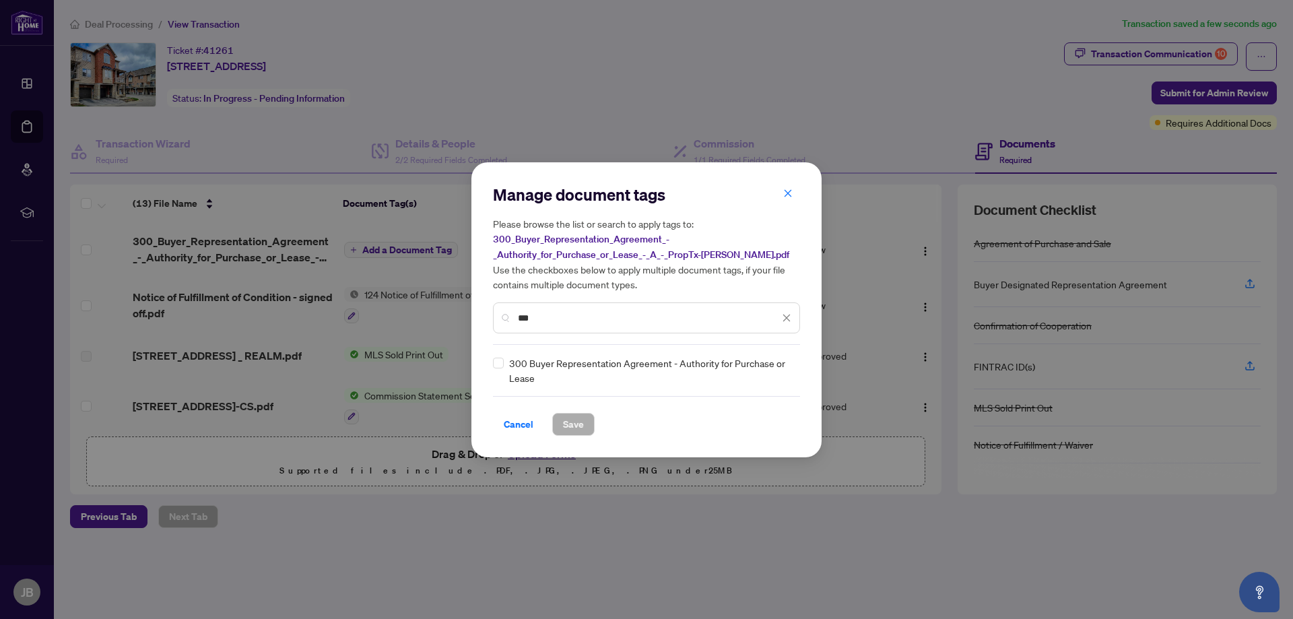
type input "***"
click at [574, 422] on span "Save" at bounding box center [573, 425] width 21 height 22
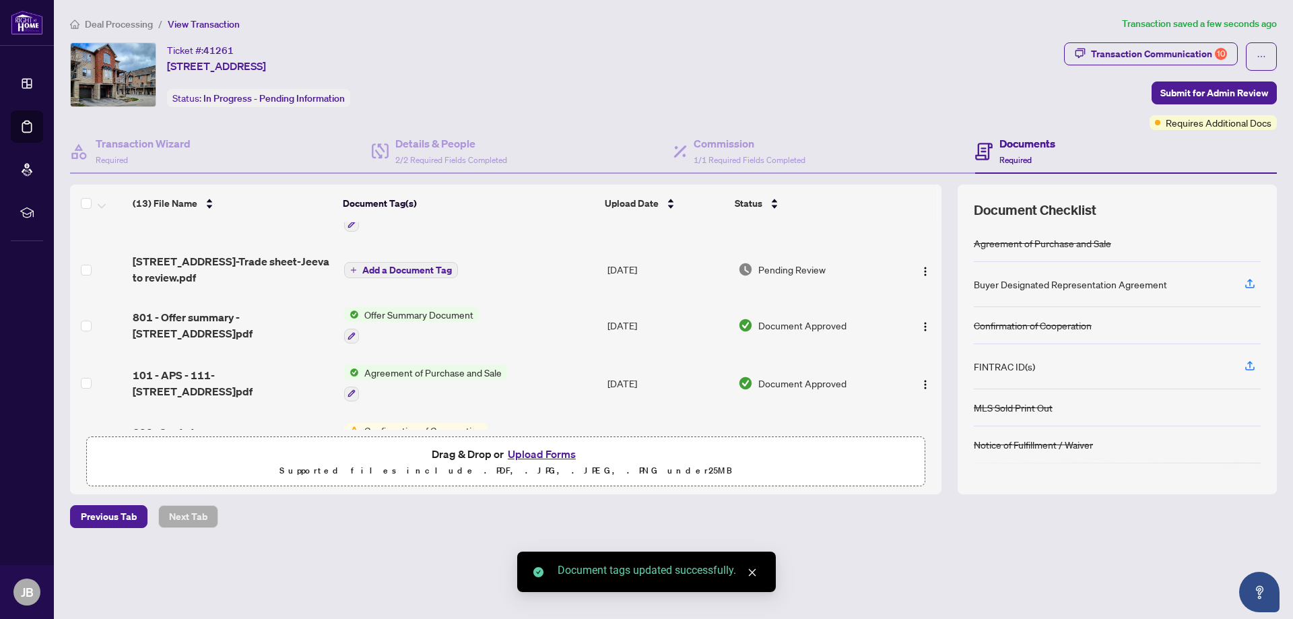
scroll to position [202, 0]
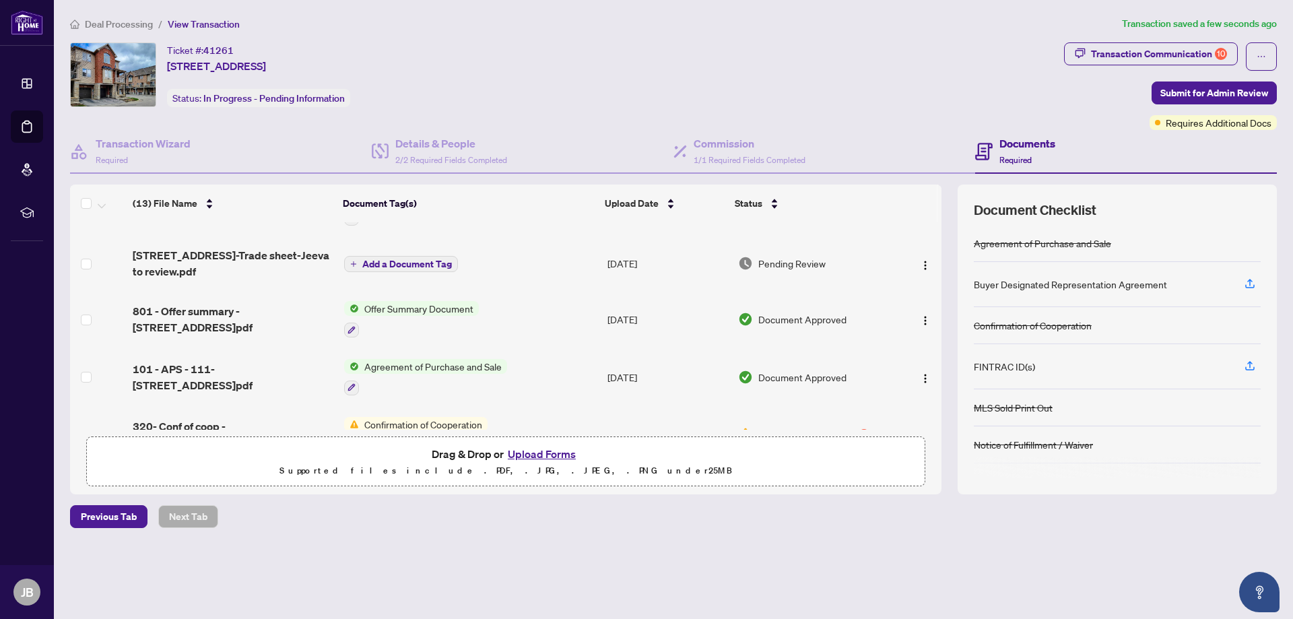
click at [422, 263] on span "Add a Document Tag" at bounding box center [407, 263] width 90 height 9
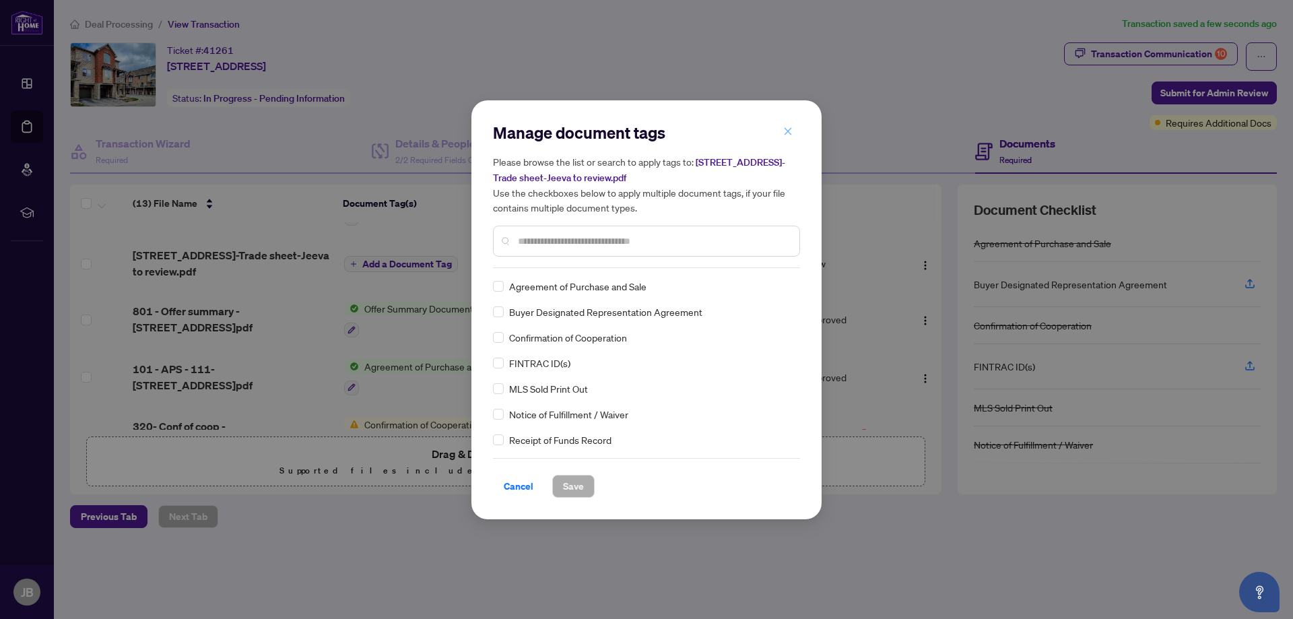
click at [787, 131] on icon "close" at bounding box center [787, 131] width 9 height 9
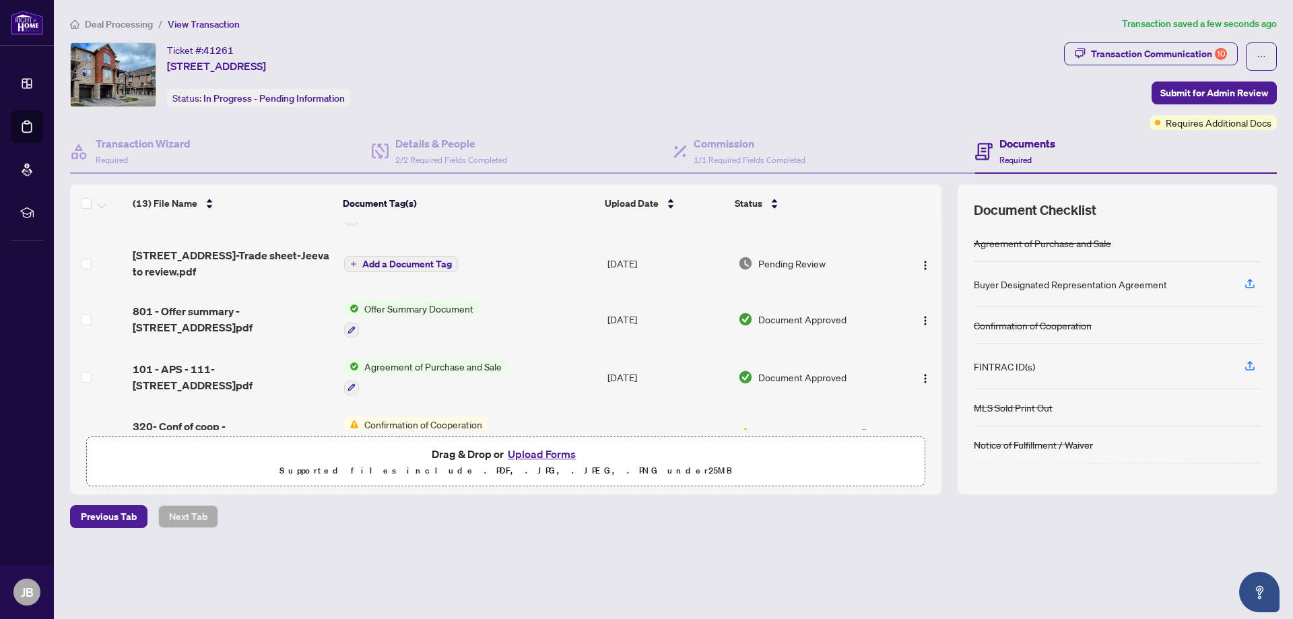
click at [219, 257] on span "[STREET_ADDRESS]-Trade sheet-Jeeva to review.pdf" at bounding box center [233, 263] width 200 height 32
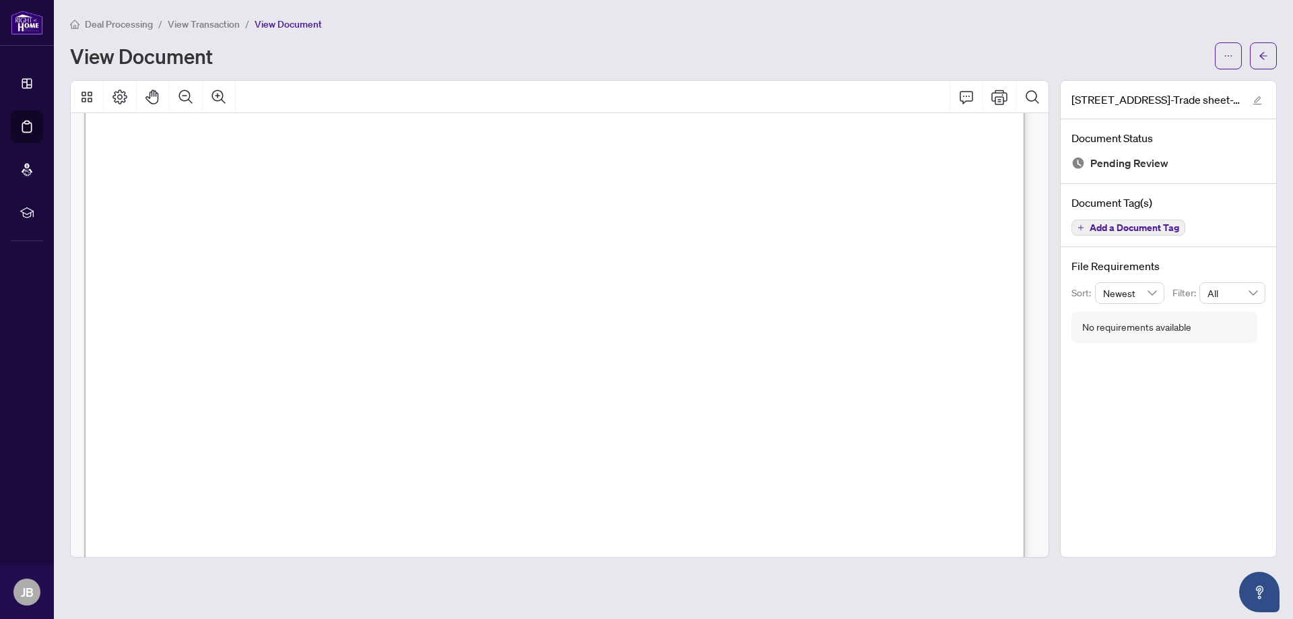
scroll to position [294, 0]
click at [1036, 270] on div "Right at Home Realty 2510651 [STREET_ADDRESS] Property: Type: RESIDENTIAL Class…" at bounding box center [561, 447] width 954 height 1231
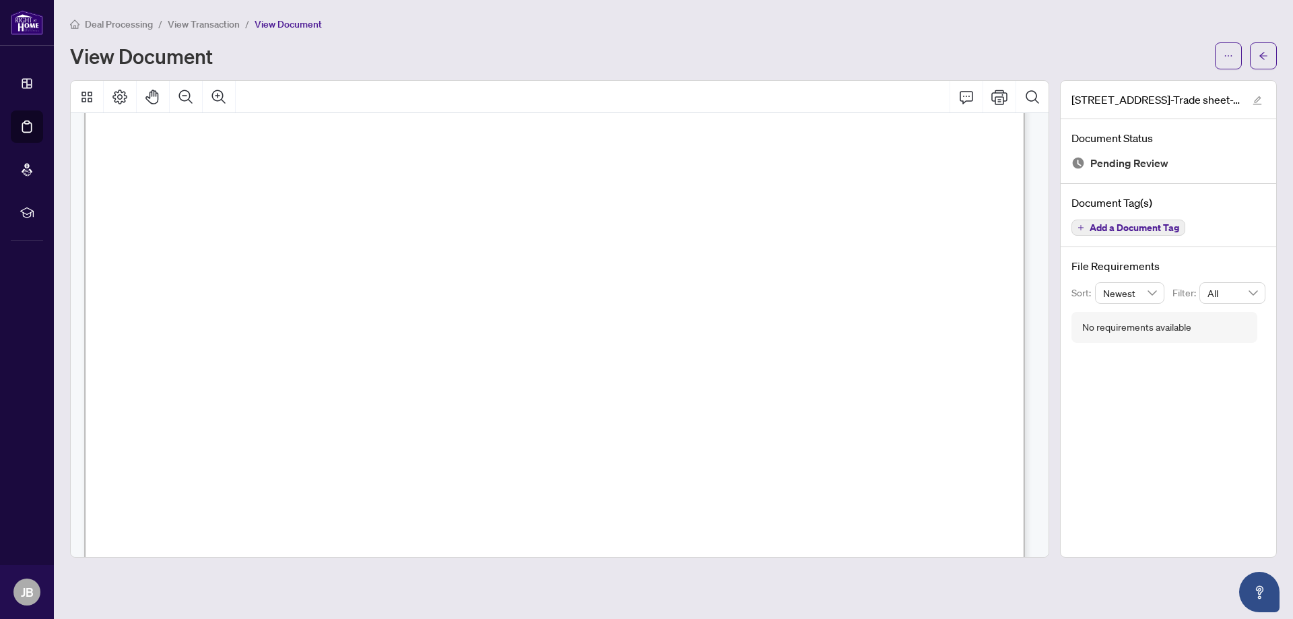
click at [281, 431] on span "Anniversary: [DATE]" at bounding box center [232, 431] width 98 height 10
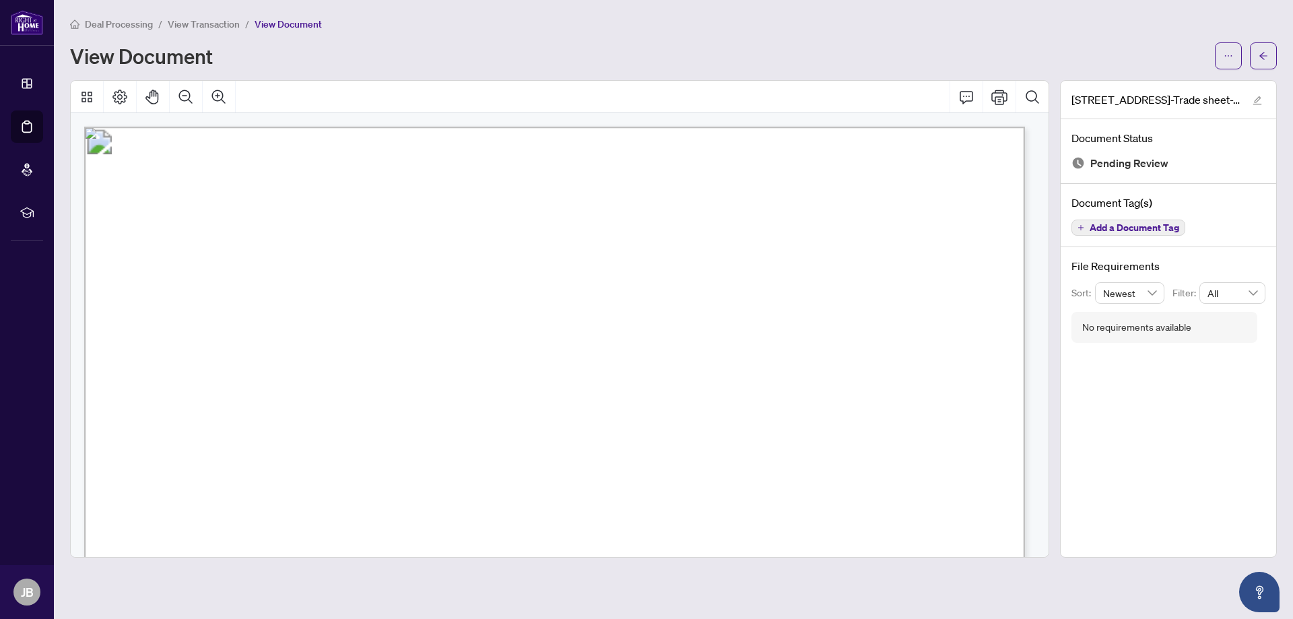
click at [276, 21] on span "View Document" at bounding box center [288, 24] width 67 height 12
click at [211, 27] on span "View Transaction" at bounding box center [204, 24] width 72 height 12
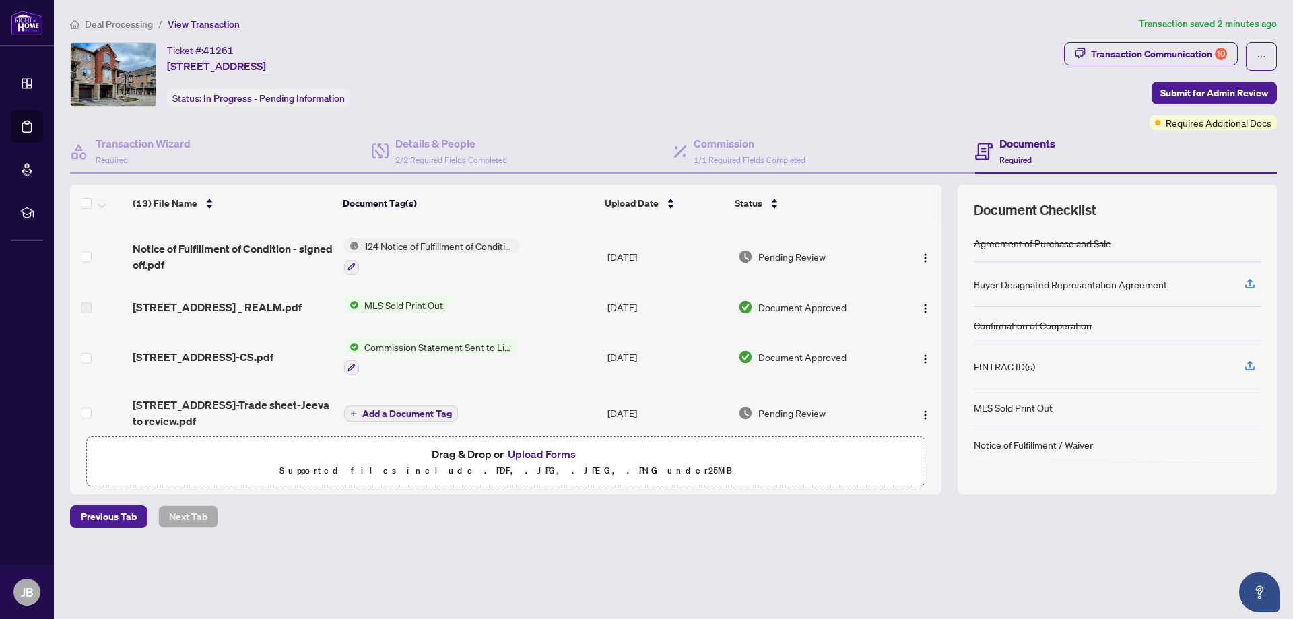
scroll to position [135, 0]
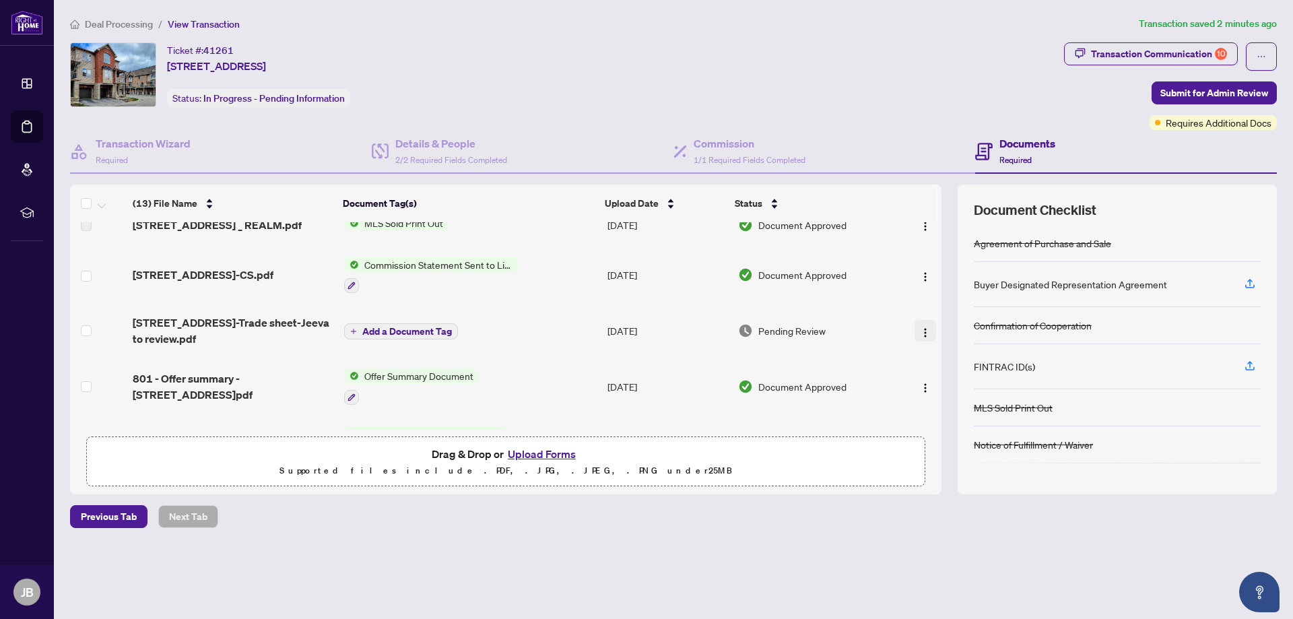
click at [923, 329] on img "button" at bounding box center [925, 332] width 11 height 11
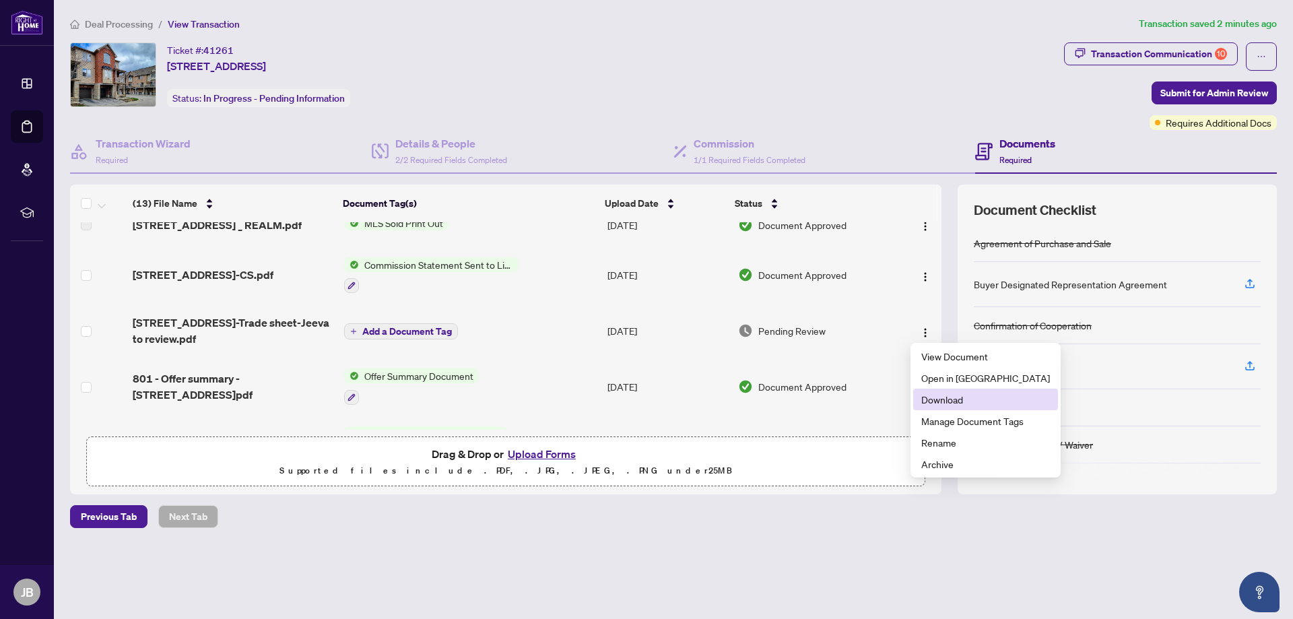
click at [942, 401] on span "Download" at bounding box center [985, 399] width 129 height 15
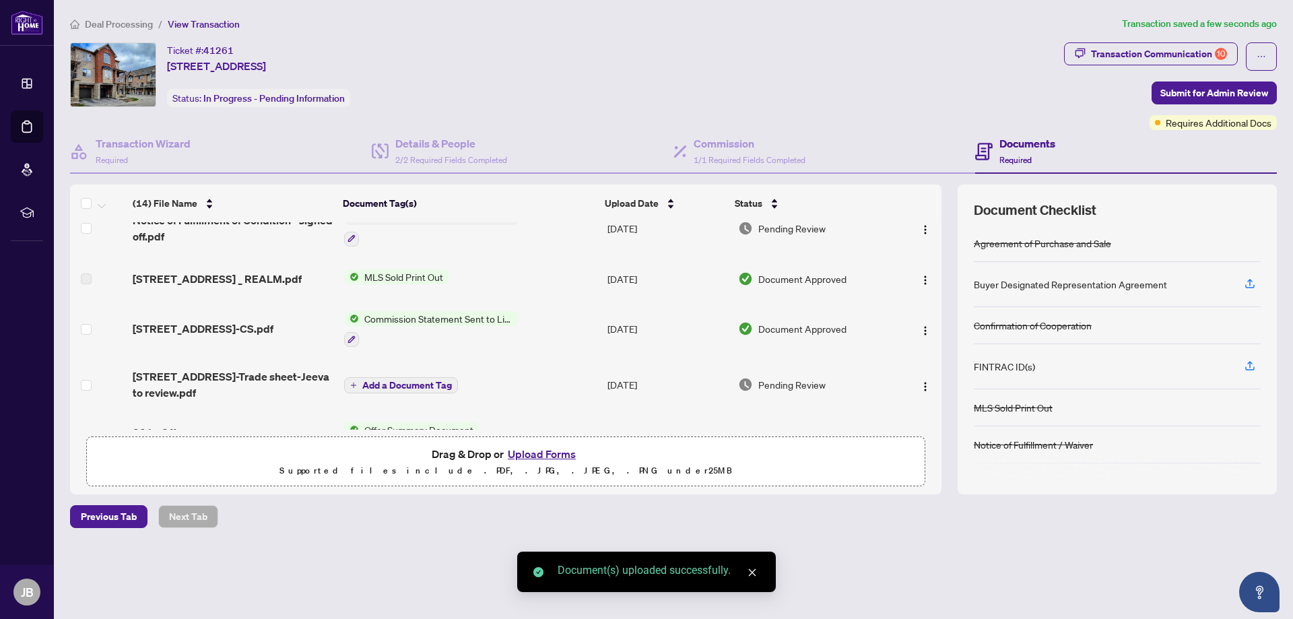
click at [418, 385] on span "Add a Document Tag" at bounding box center [407, 385] width 90 height 9
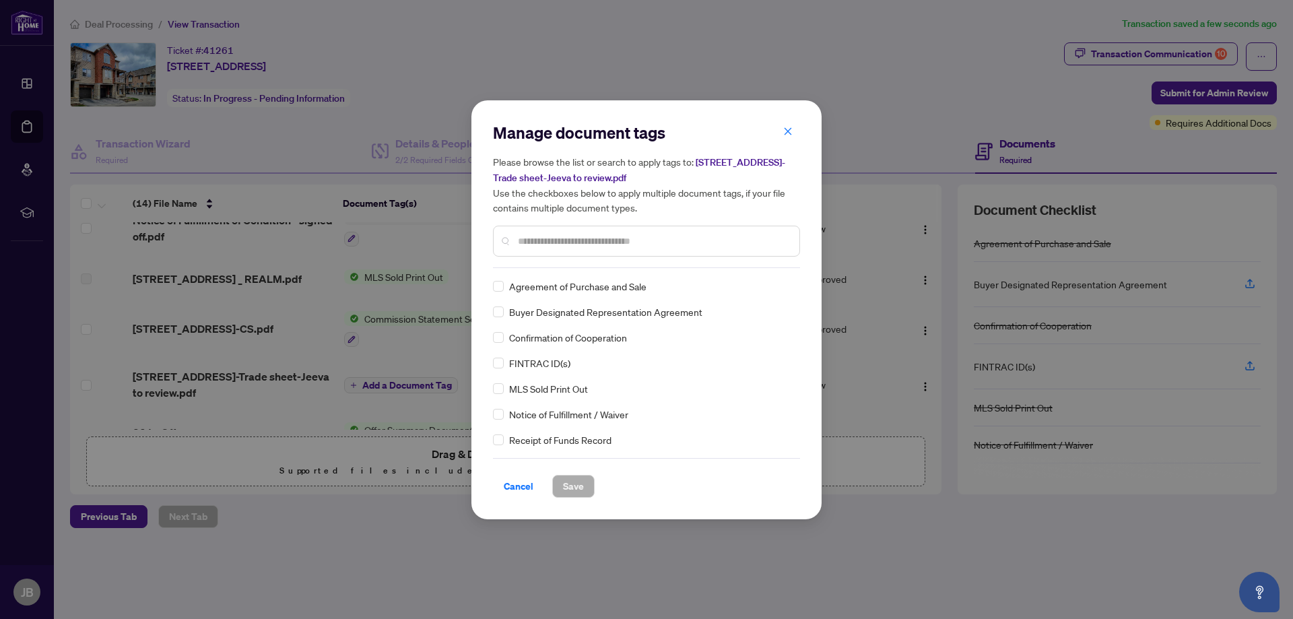
click at [549, 234] on input "text" at bounding box center [653, 241] width 271 height 15
type input "*****"
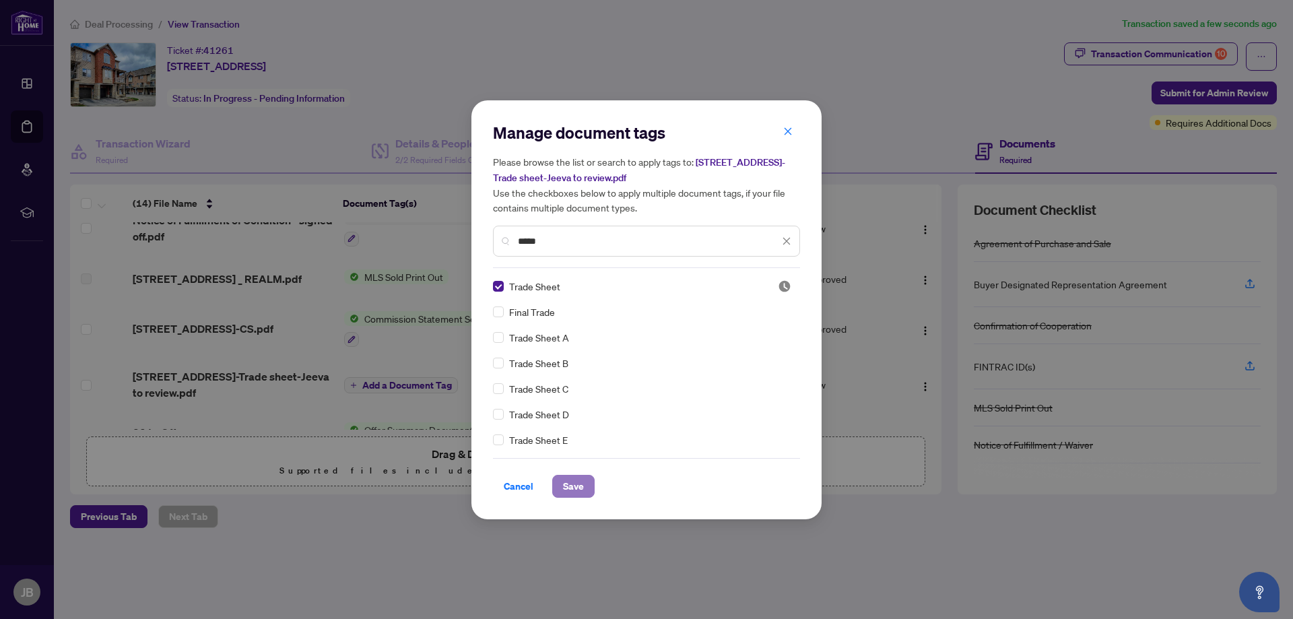
click at [567, 477] on span "Save" at bounding box center [573, 486] width 21 height 22
